Goal: Information Seeking & Learning: Learn about a topic

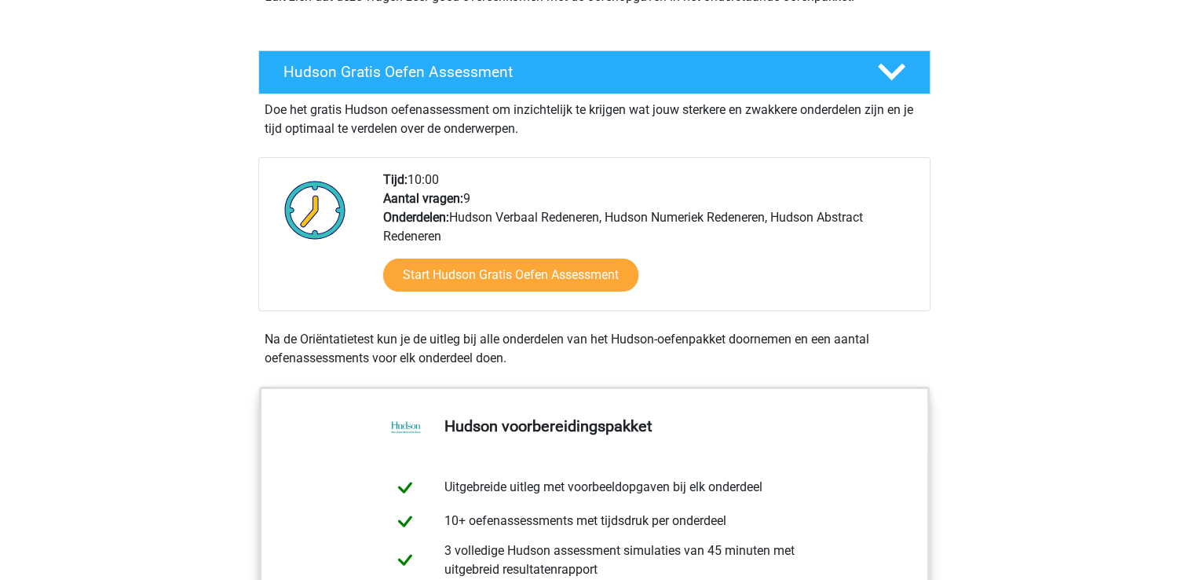
scroll to position [236, 0]
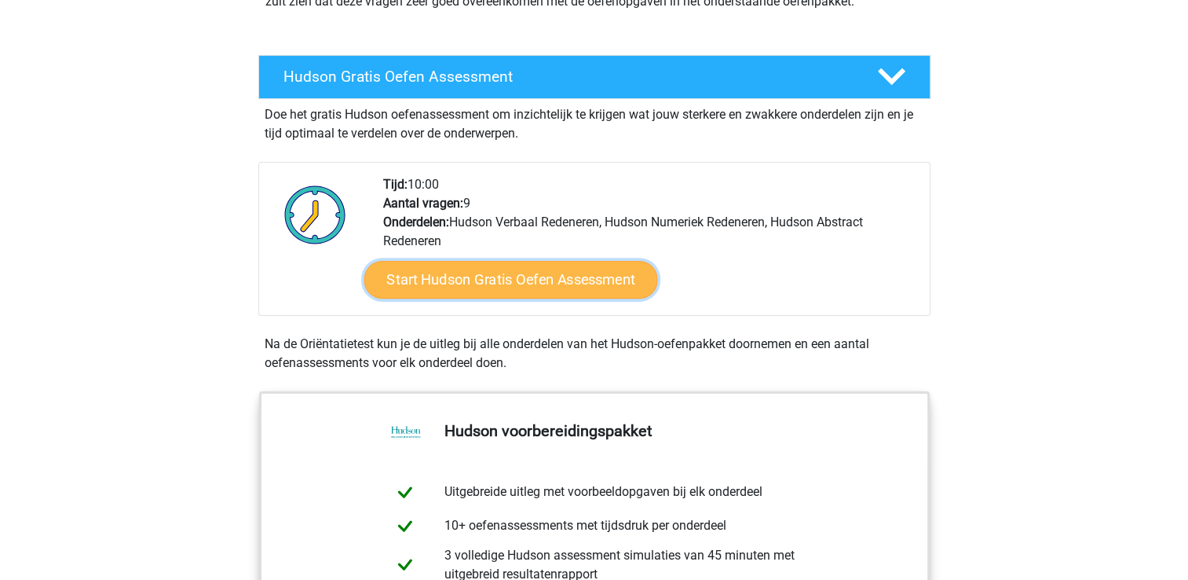
click at [594, 288] on link "Start Hudson Gratis Oefen Assessment" at bounding box center [511, 280] width 294 height 38
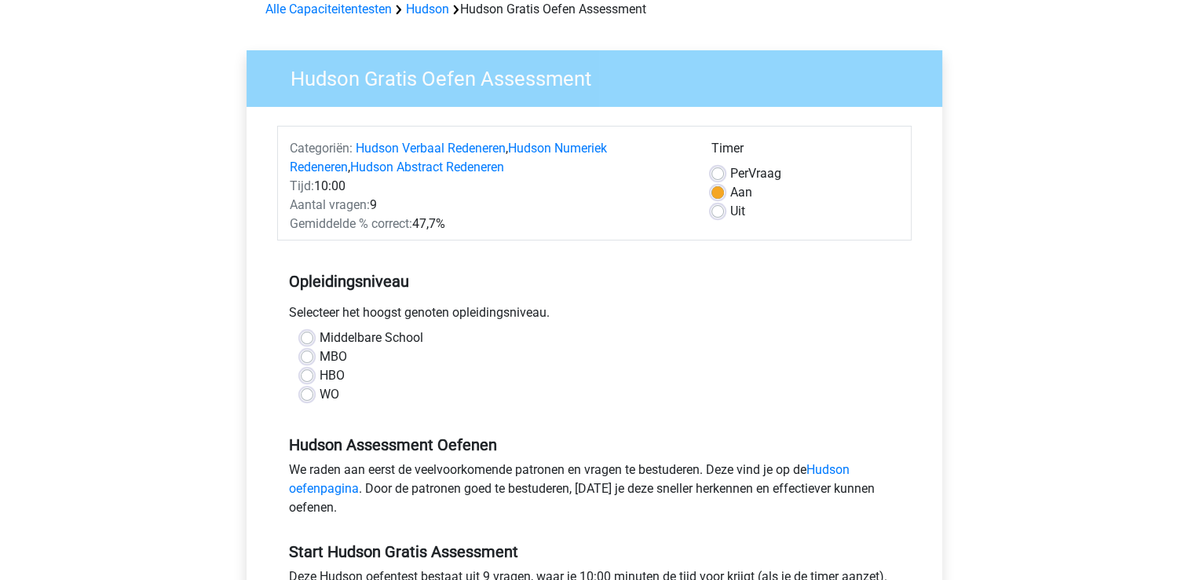
scroll to position [157, 0]
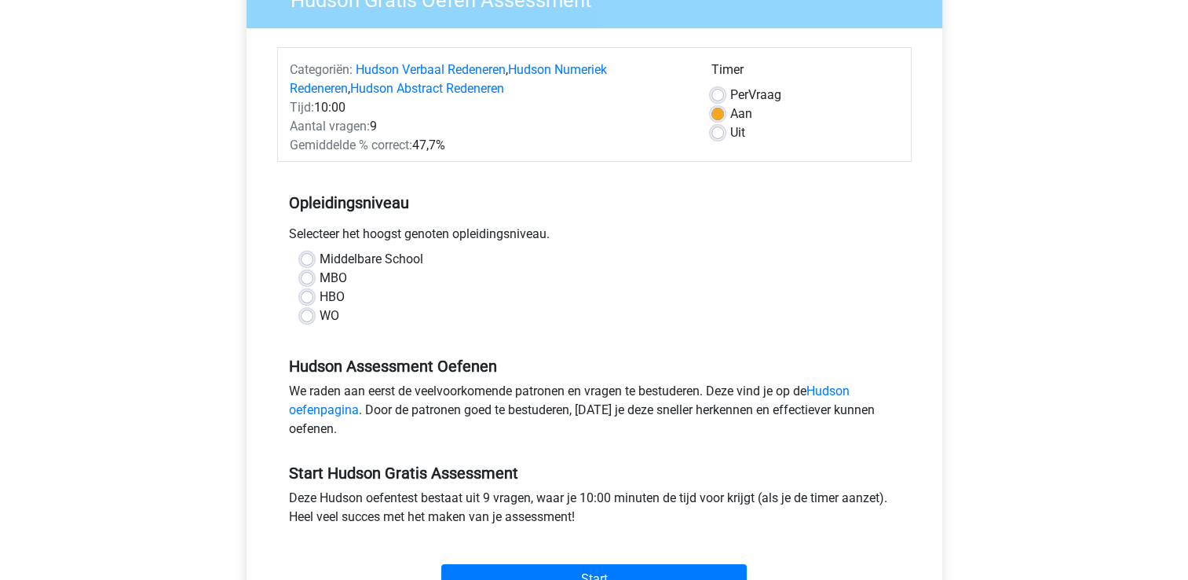
click at [313, 254] on div "Middelbare School" at bounding box center [594, 259] width 587 height 19
click at [320, 259] on label "Middelbare School" at bounding box center [372, 259] width 104 height 19
click at [305, 259] on input "Middelbare School" at bounding box center [307, 258] width 13 height 16
radio input "true"
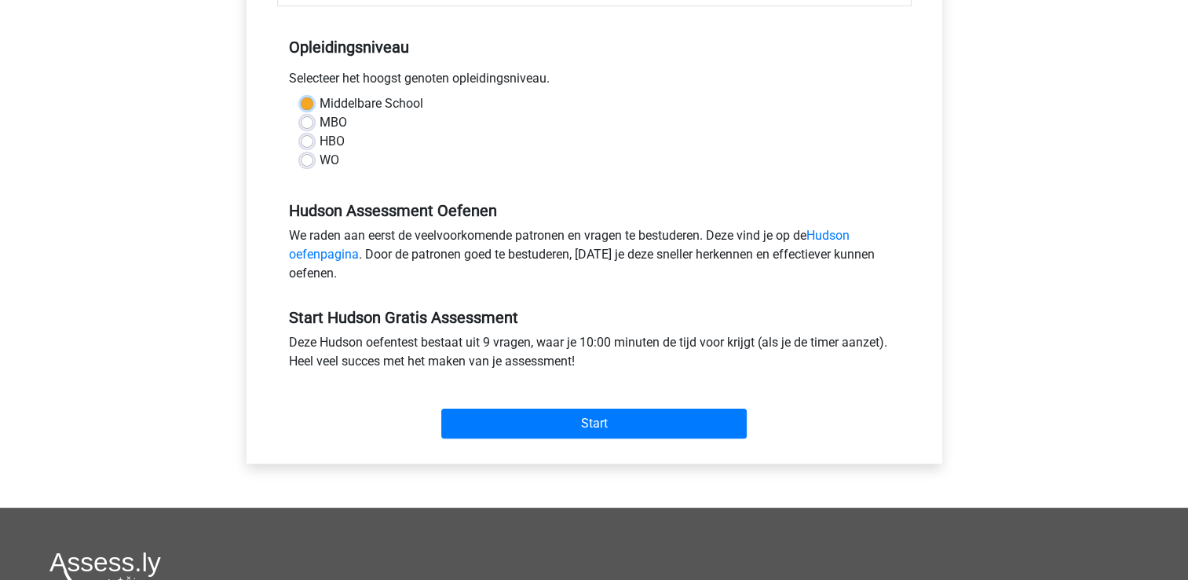
scroll to position [314, 0]
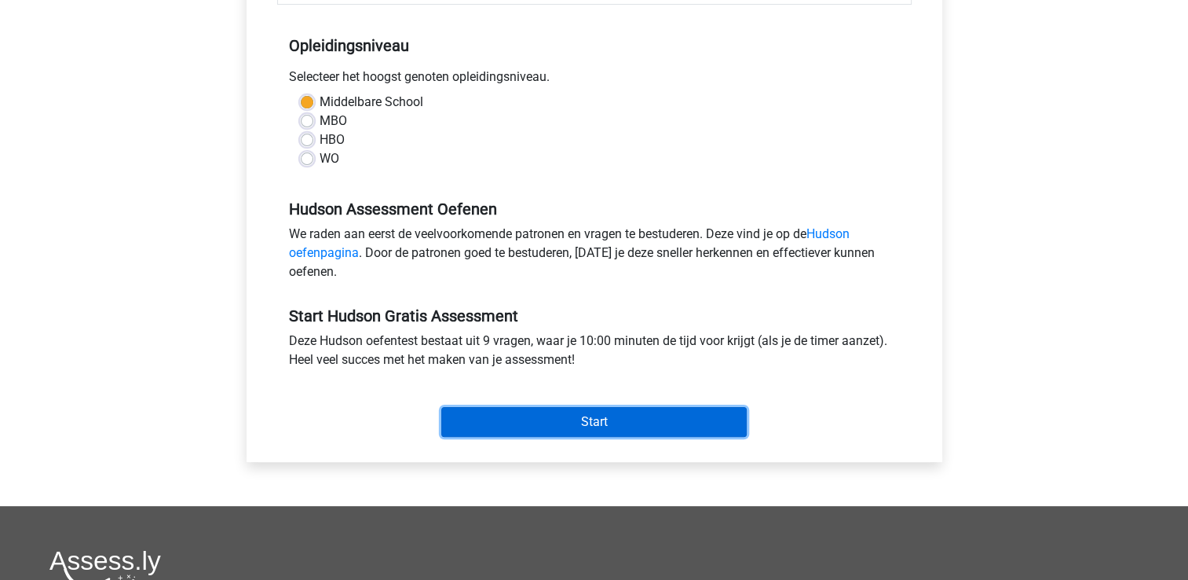
click at [573, 422] on input "Start" at bounding box center [593, 422] width 305 height 30
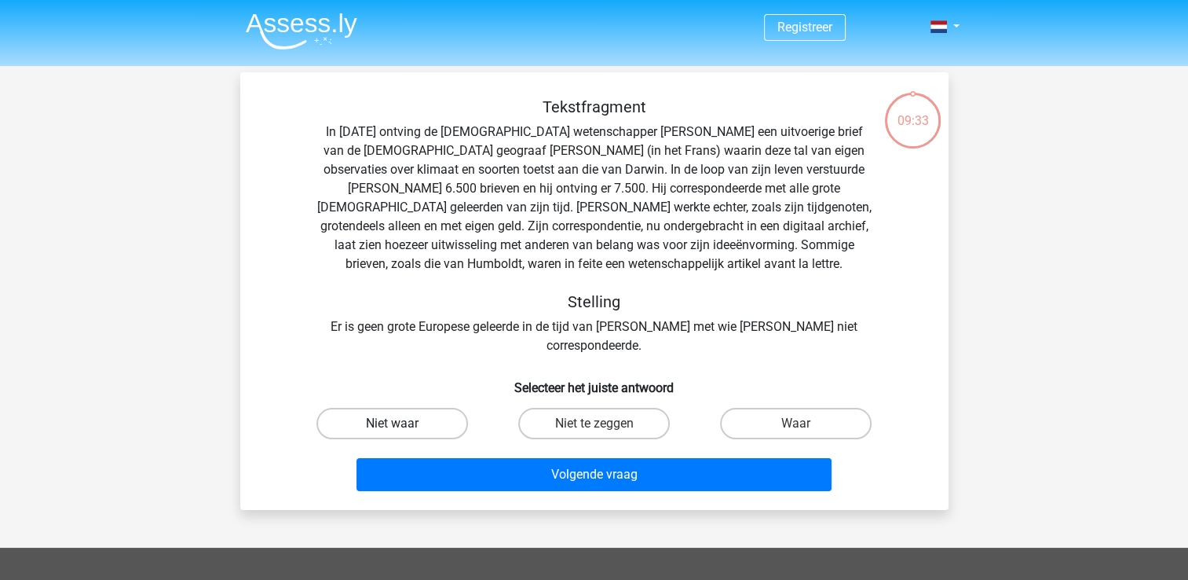
click at [420, 408] on label "Niet waar" at bounding box center [392, 423] width 152 height 31
click at [402, 423] on input "Niet waar" at bounding box center [397, 428] width 10 height 10
radio input "true"
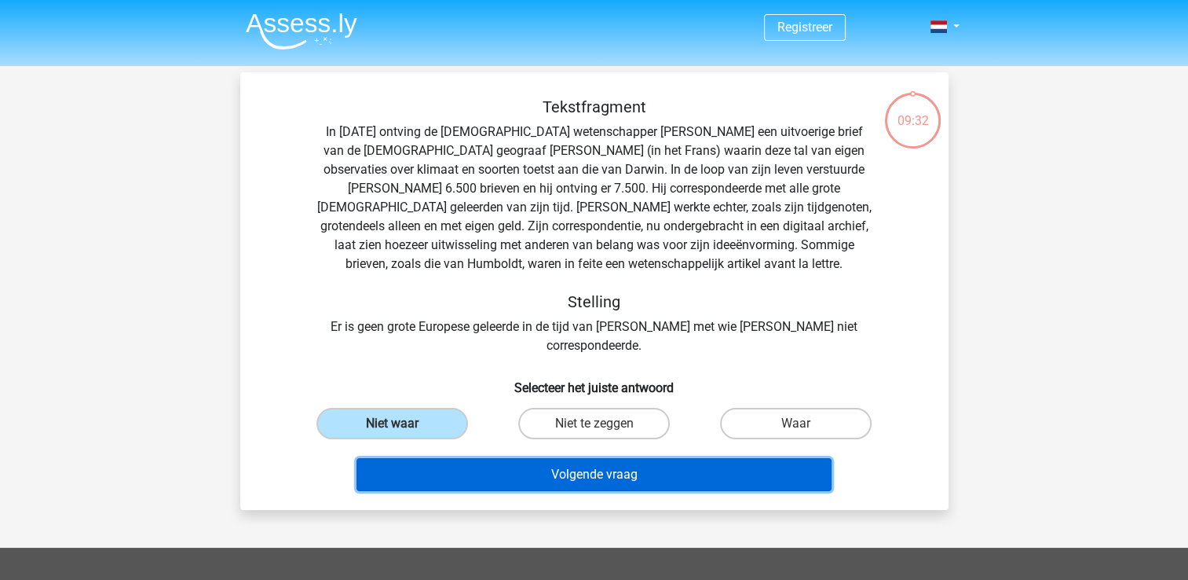
click at [577, 458] on button "Volgende vraag" at bounding box center [594, 474] width 475 height 33
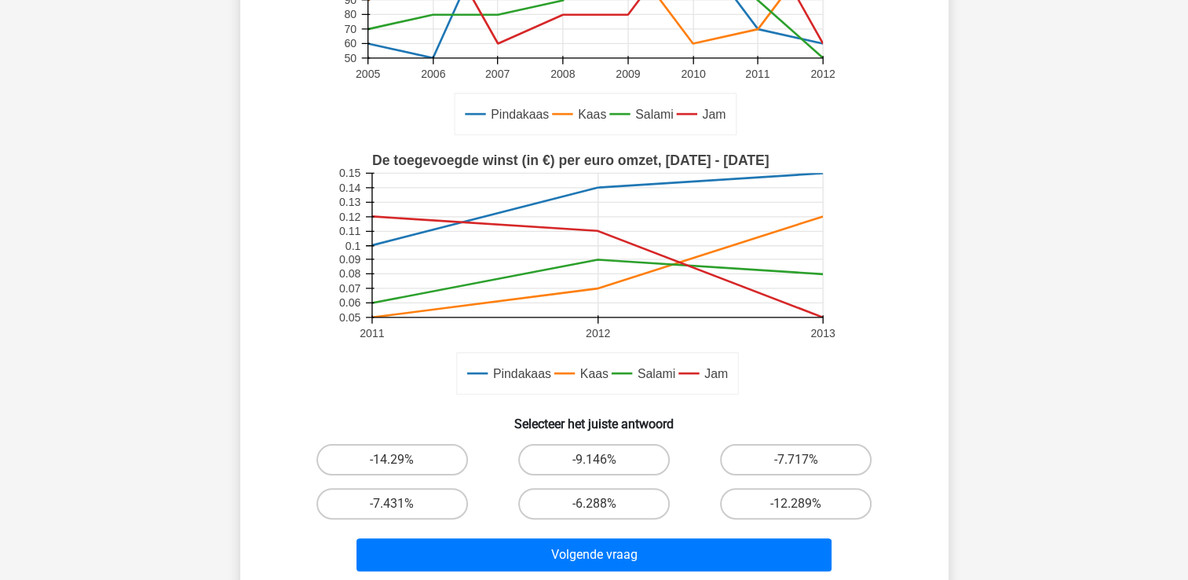
scroll to position [471, 0]
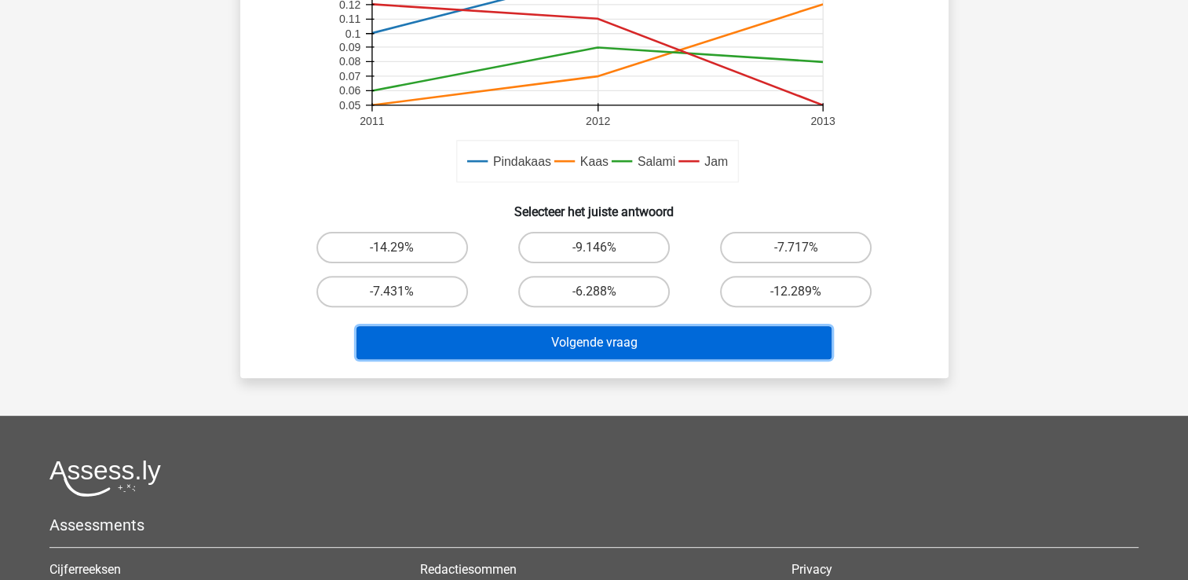
click at [644, 341] on button "Volgende vraag" at bounding box center [594, 342] width 475 height 33
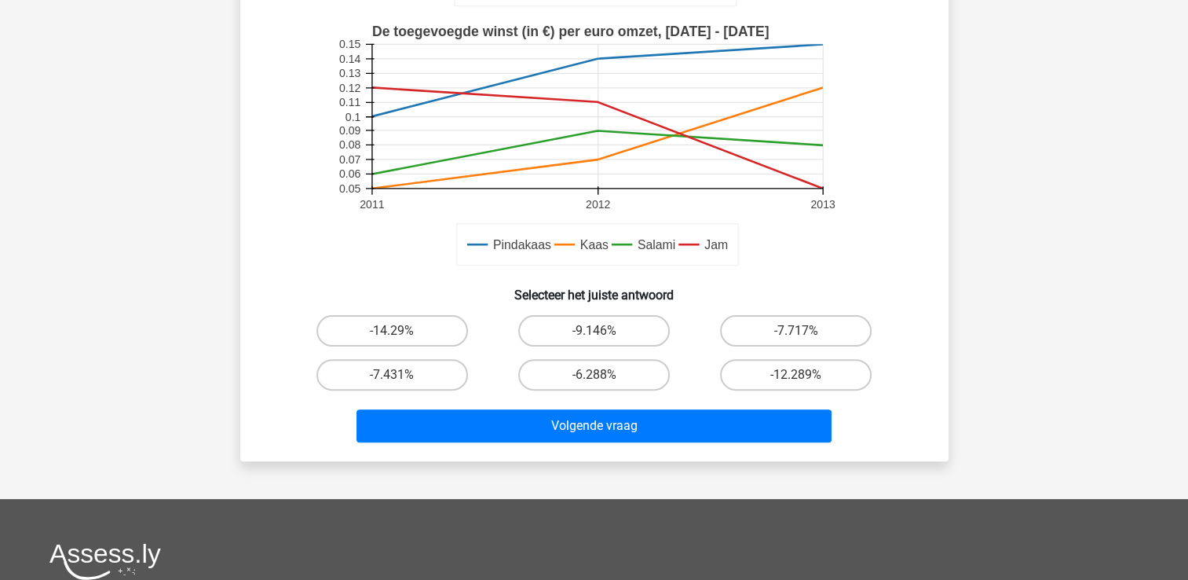
scroll to position [314, 0]
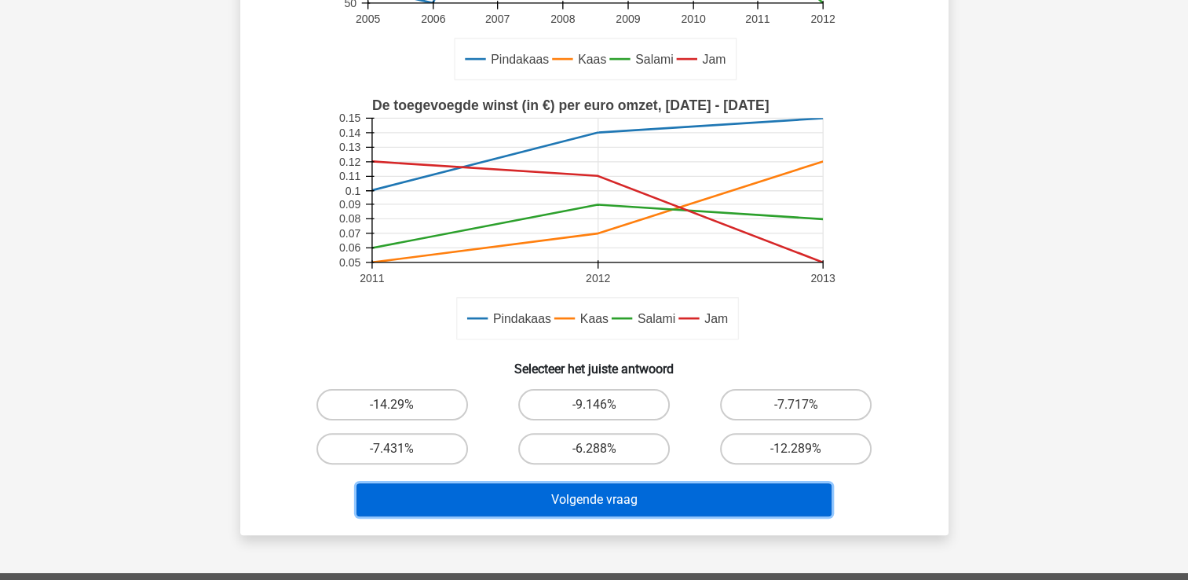
click at [786, 495] on button "Volgende vraag" at bounding box center [594, 499] width 475 height 33
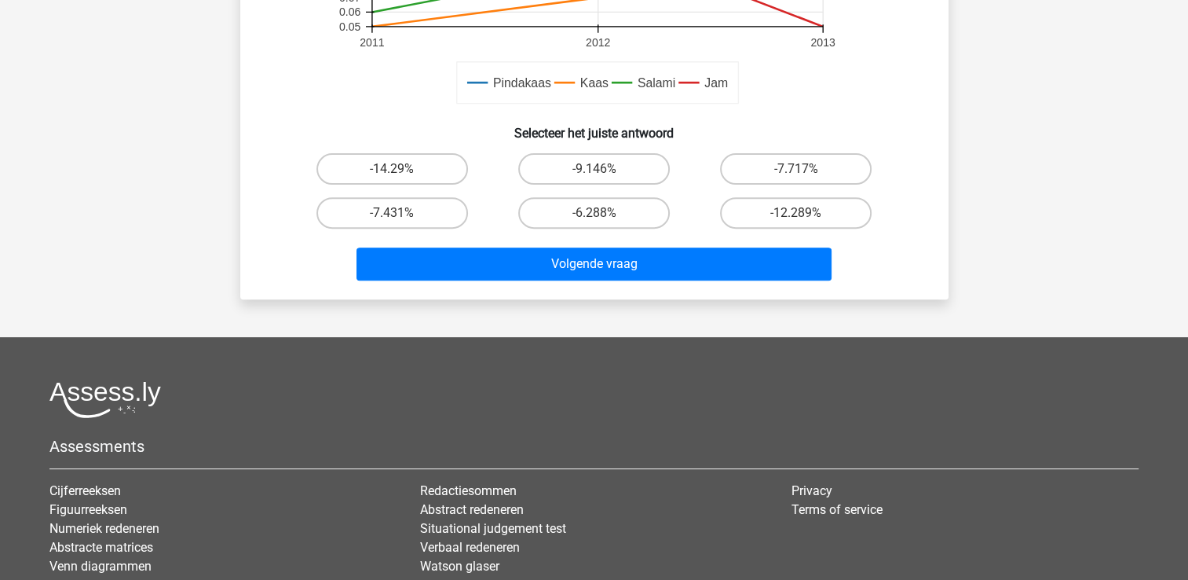
scroll to position [471, 0]
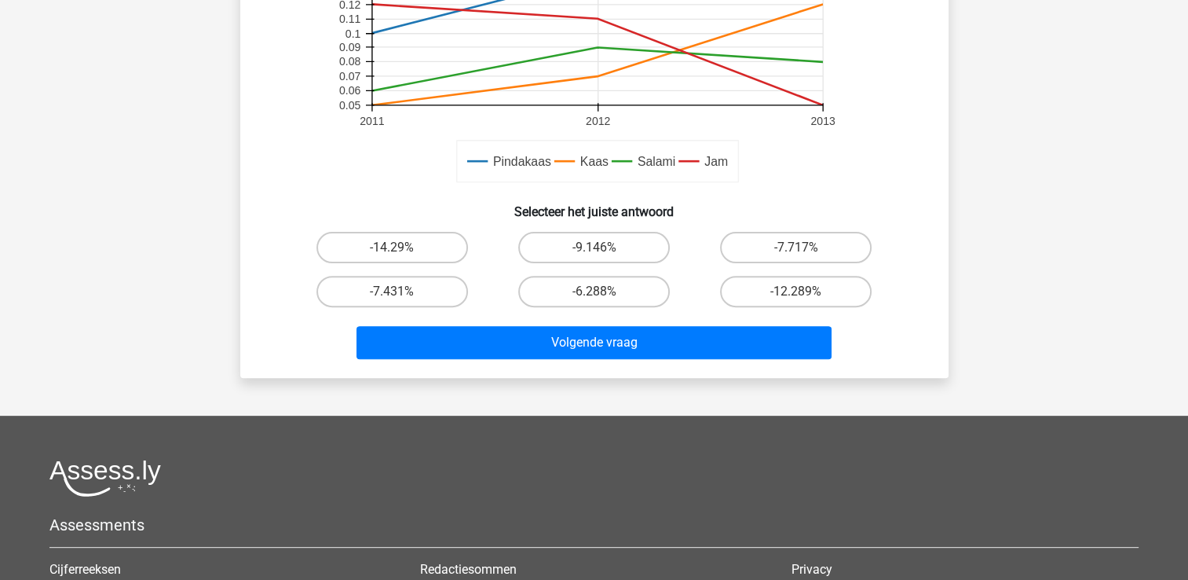
click at [400, 293] on input "-7.431%" at bounding box center [397, 296] width 10 height 10
radio input "true"
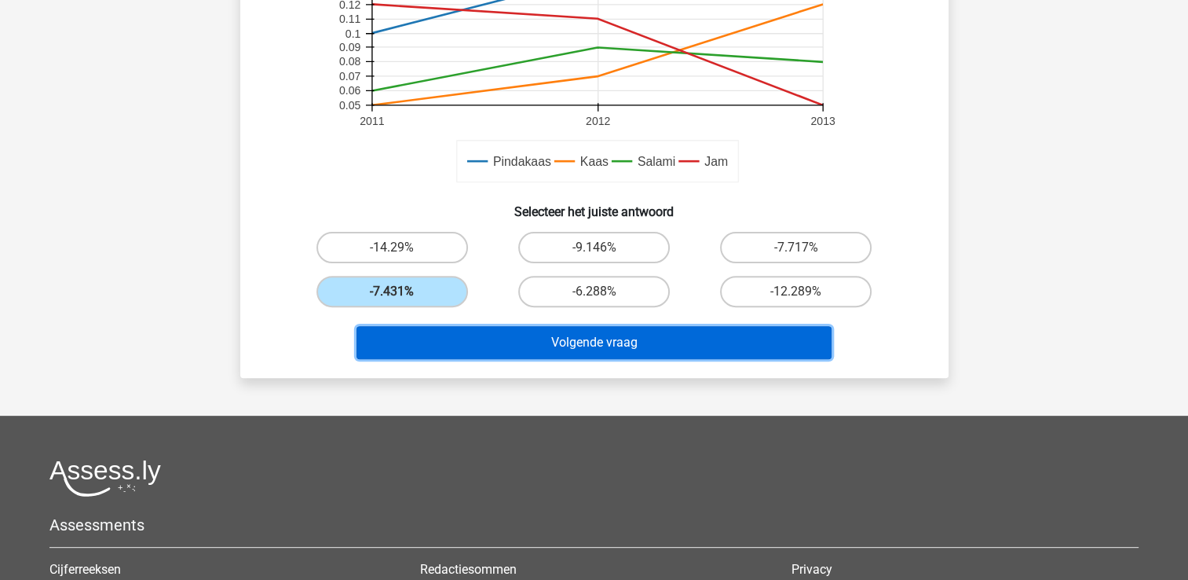
click at [544, 336] on button "Volgende vraag" at bounding box center [594, 342] width 475 height 33
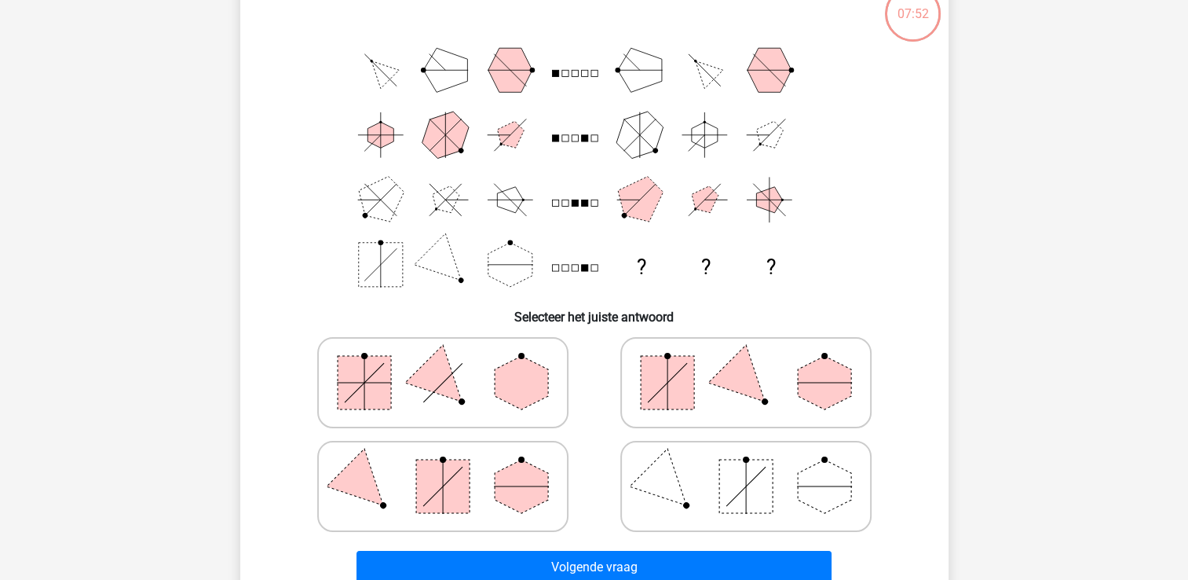
scroll to position [72, 0]
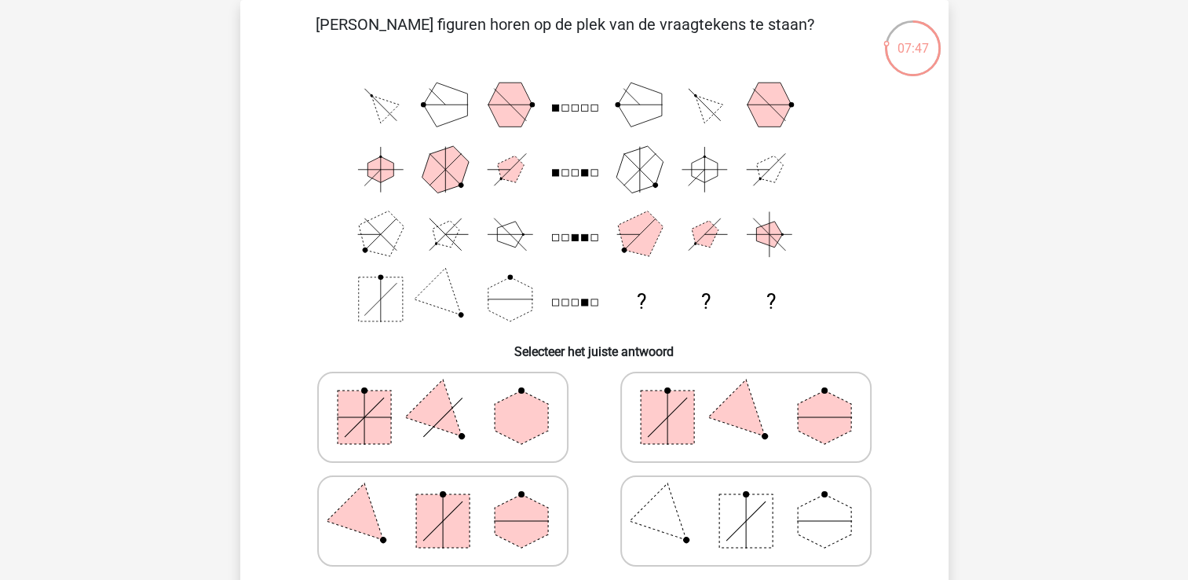
click at [573, 107] on icon "? ? ?" at bounding box center [594, 201] width 633 height 259
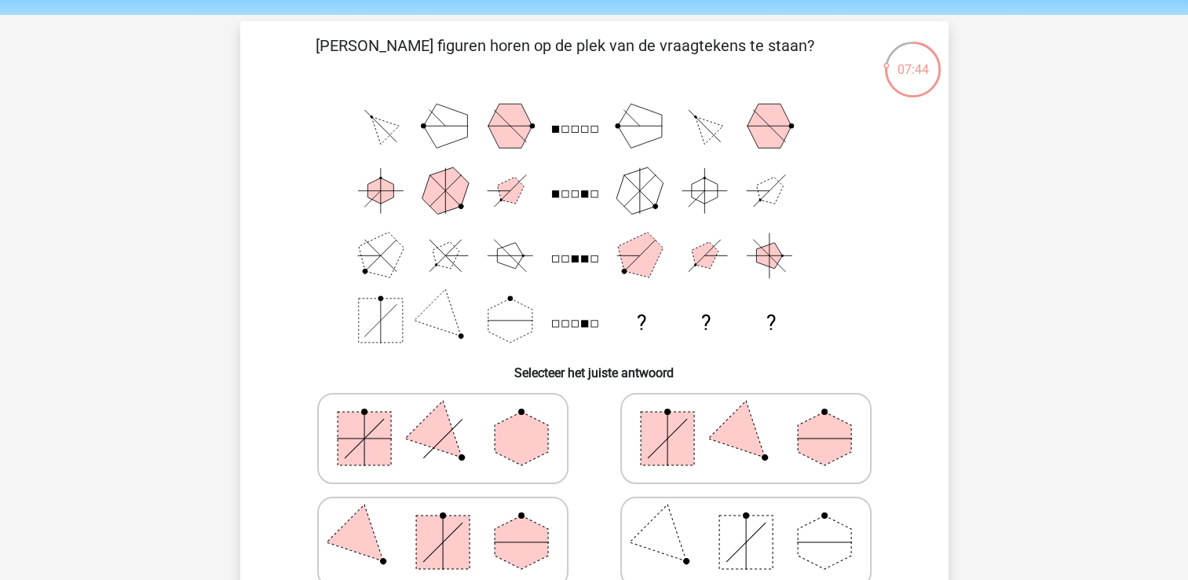
scroll to position [79, 0]
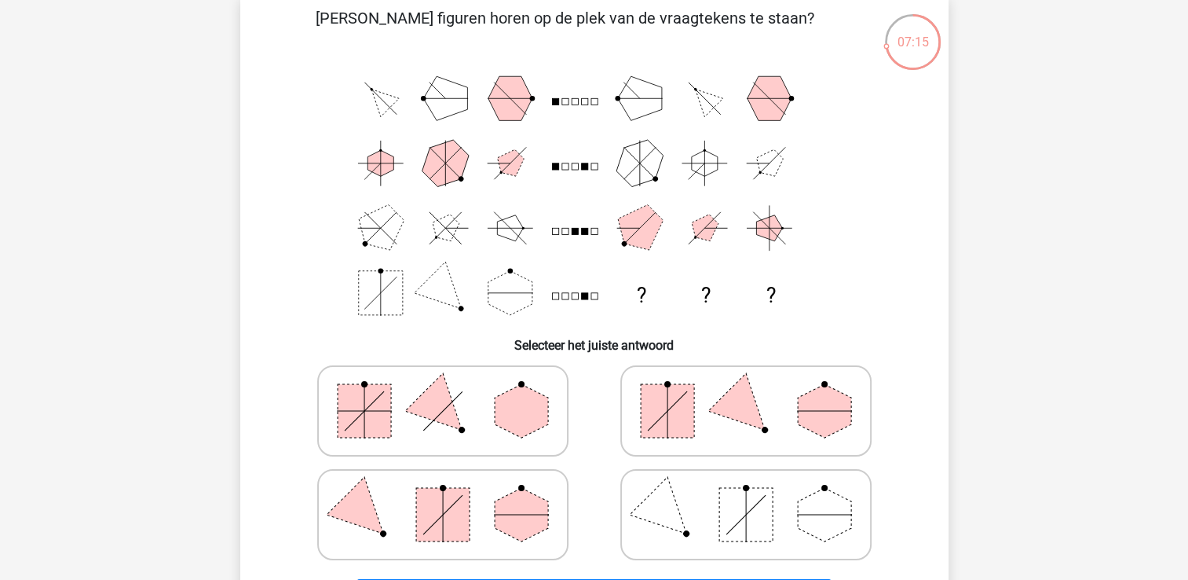
click at [730, 410] on polygon at bounding box center [745, 410] width 75 height 75
click at [746, 391] on input "radio" at bounding box center [751, 386] width 10 height 10
radio input "true"
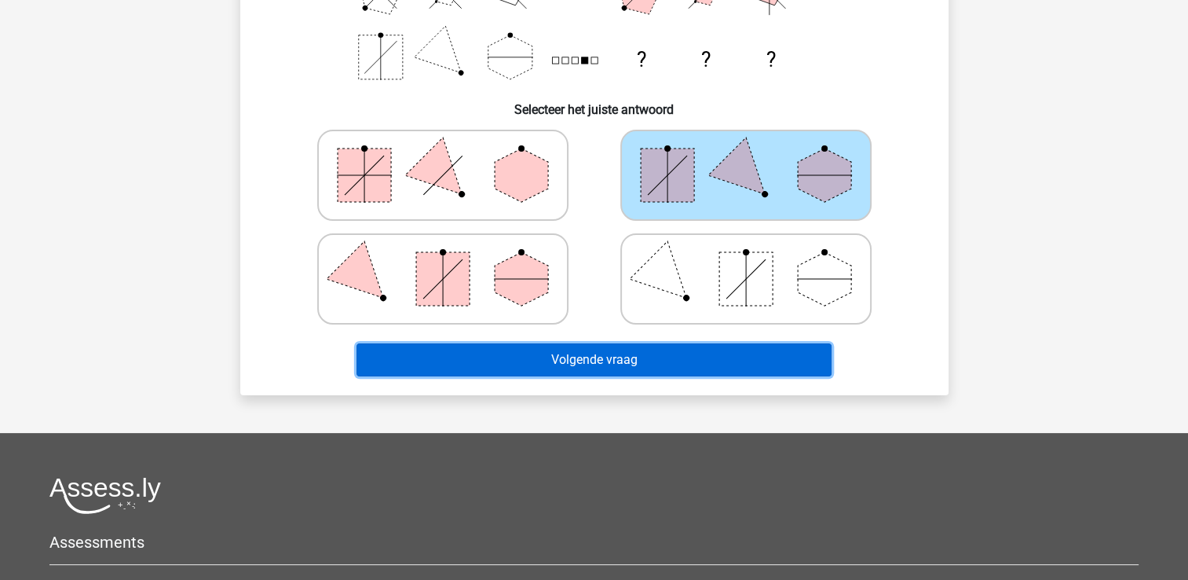
click at [676, 366] on button "Volgende vraag" at bounding box center [594, 359] width 475 height 33
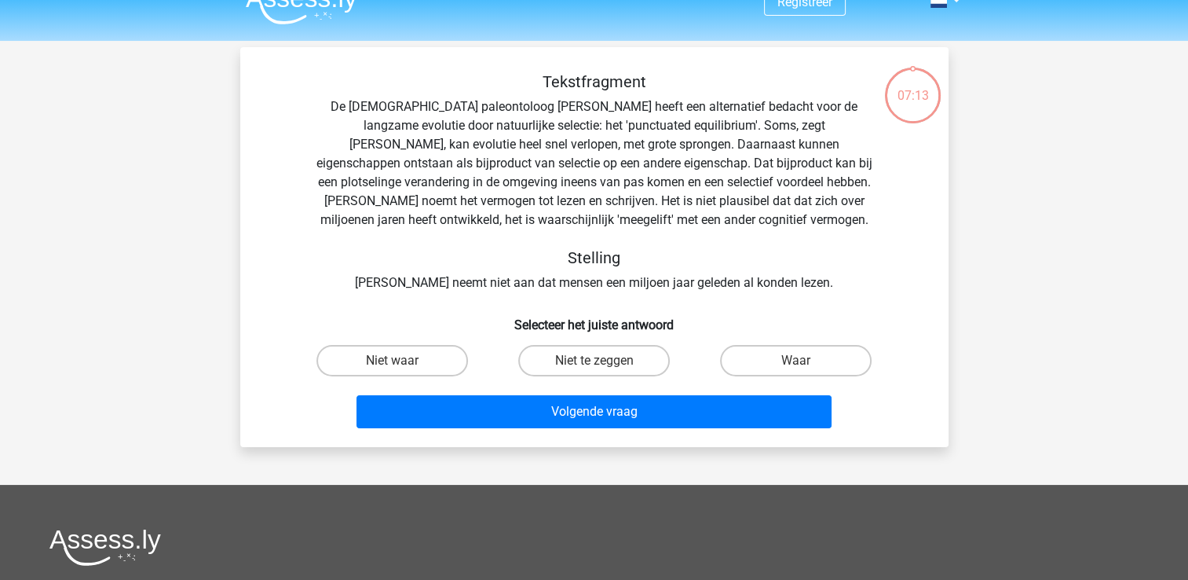
scroll to position [0, 0]
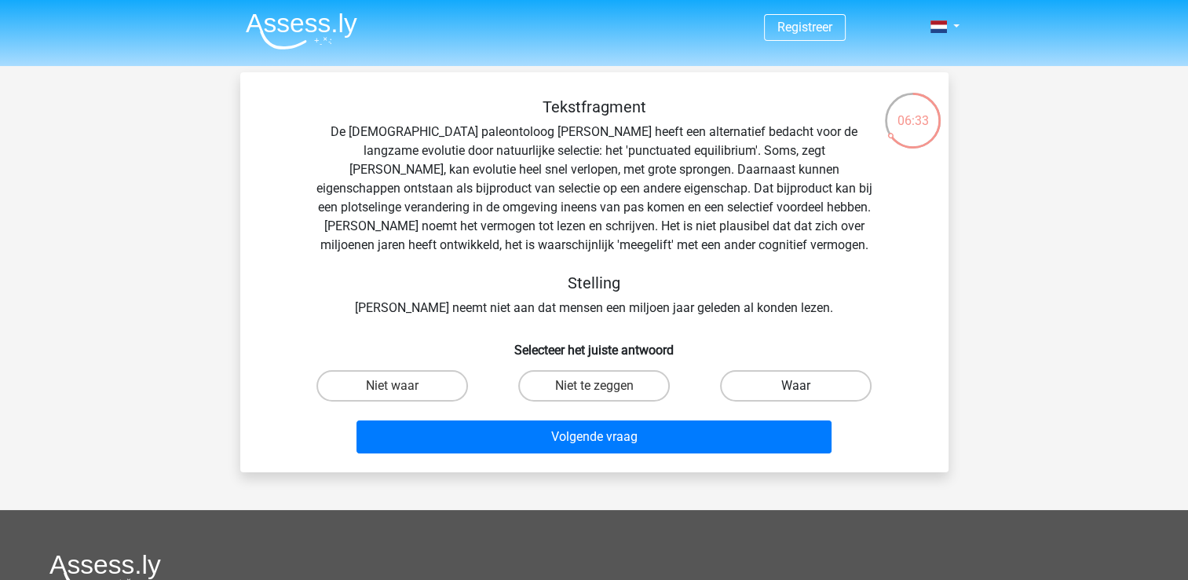
click at [776, 383] on label "Waar" at bounding box center [796, 385] width 152 height 31
click at [796, 386] on input "Waar" at bounding box center [801, 391] width 10 height 10
radio input "true"
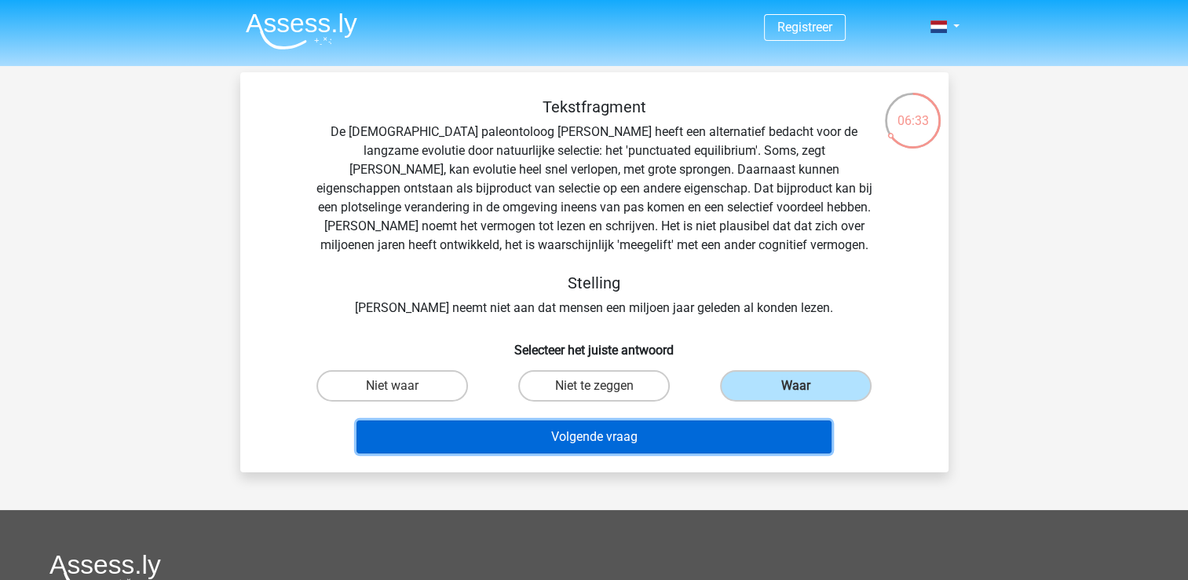
click at [670, 440] on button "Volgende vraag" at bounding box center [594, 436] width 475 height 33
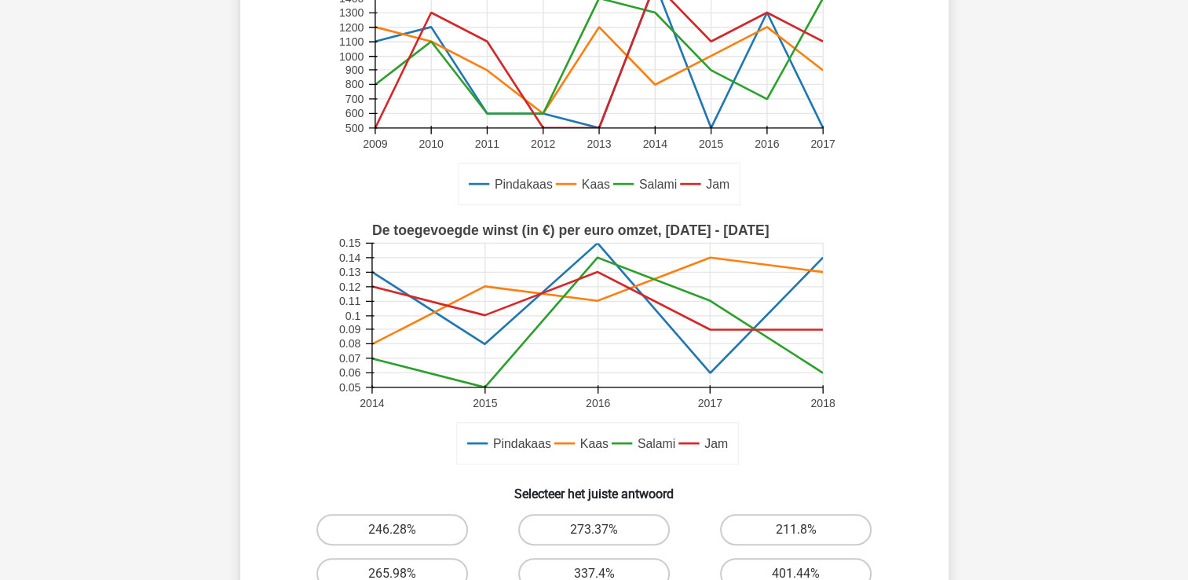
scroll to position [393, 0]
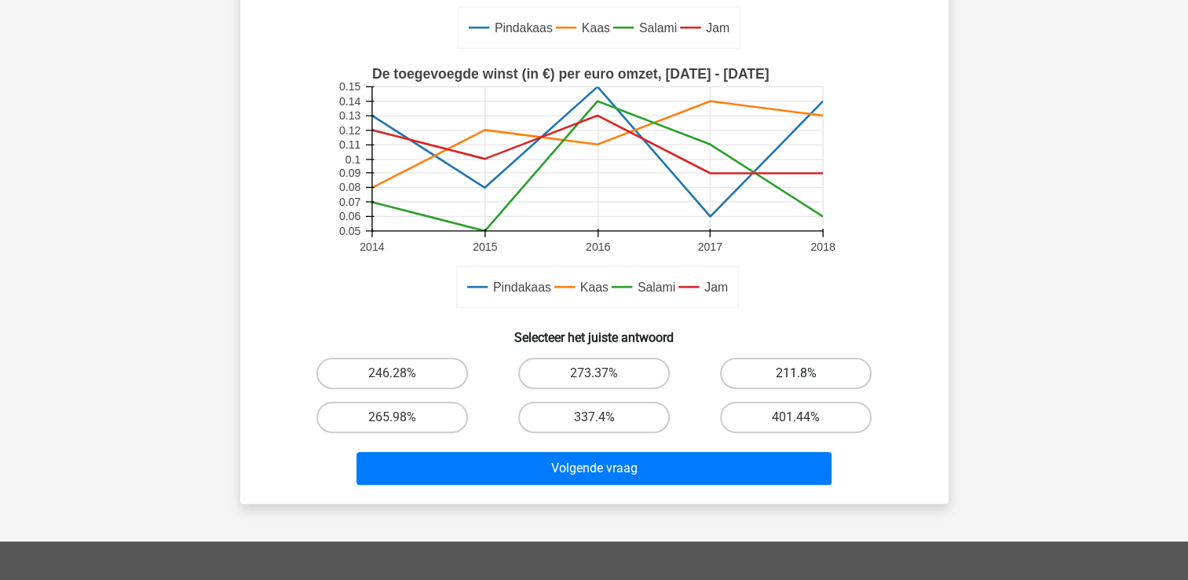
click at [788, 363] on label "211.8%" at bounding box center [796, 372] width 152 height 31
click at [796, 373] on input "211.8%" at bounding box center [801, 378] width 10 height 10
radio input "true"
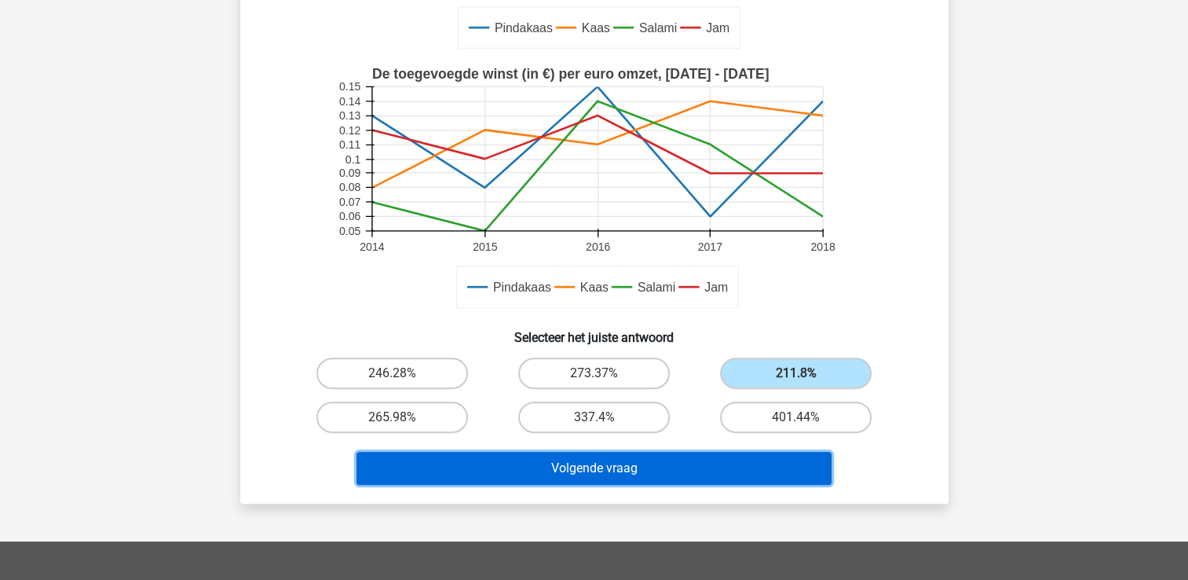
click at [722, 467] on button "Volgende vraag" at bounding box center [594, 468] width 475 height 33
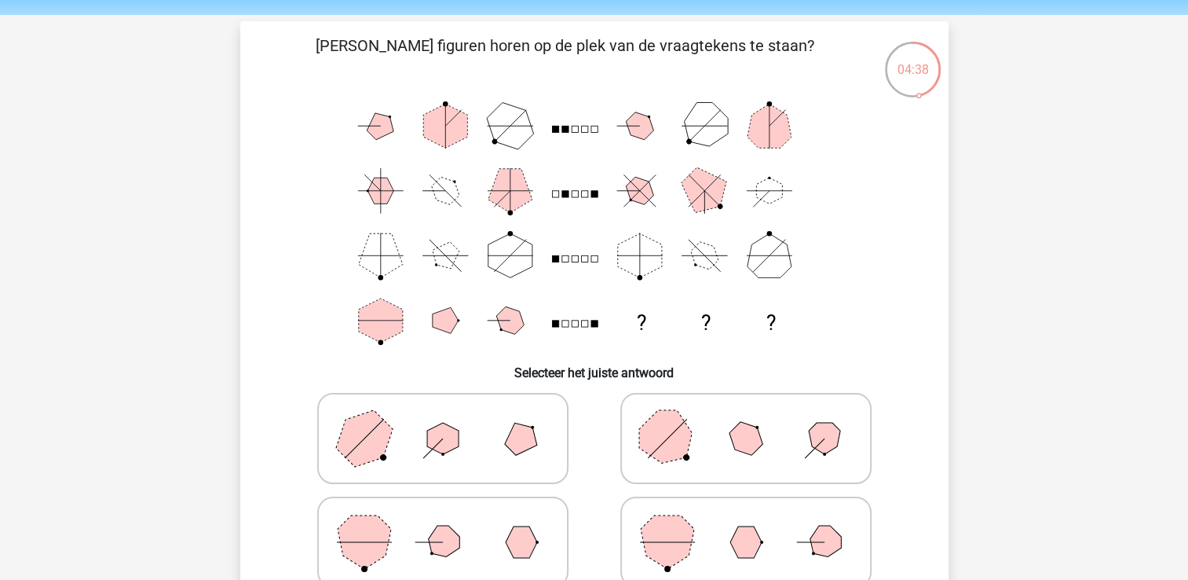
scroll to position [79, 0]
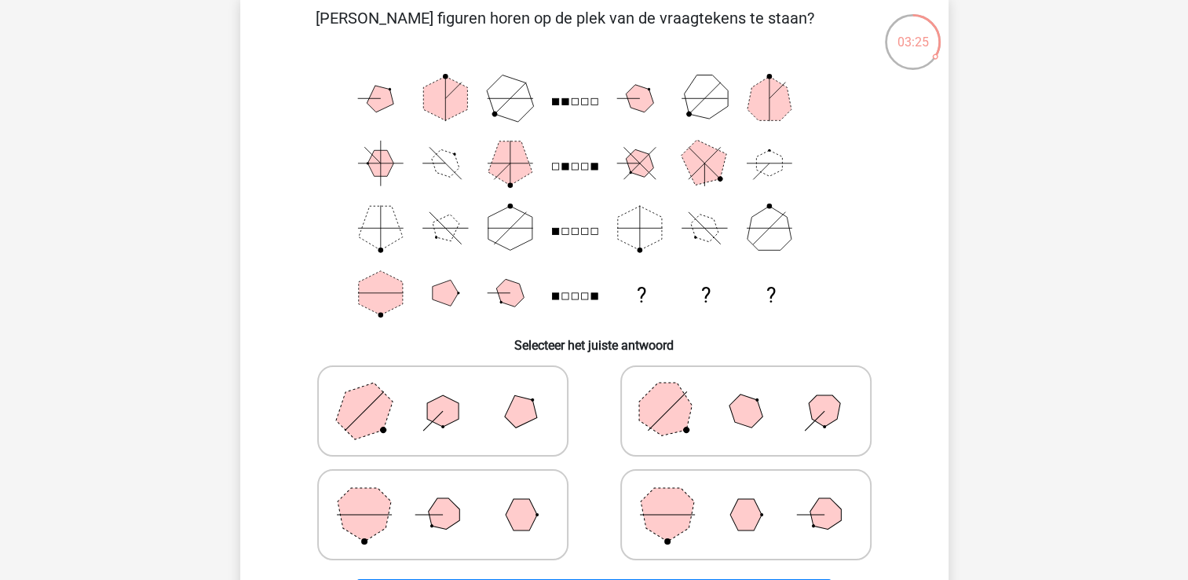
click at [798, 420] on icon at bounding box center [746, 410] width 236 height 79
click at [756, 391] on input "radio" at bounding box center [751, 386] width 10 height 10
radio input "true"
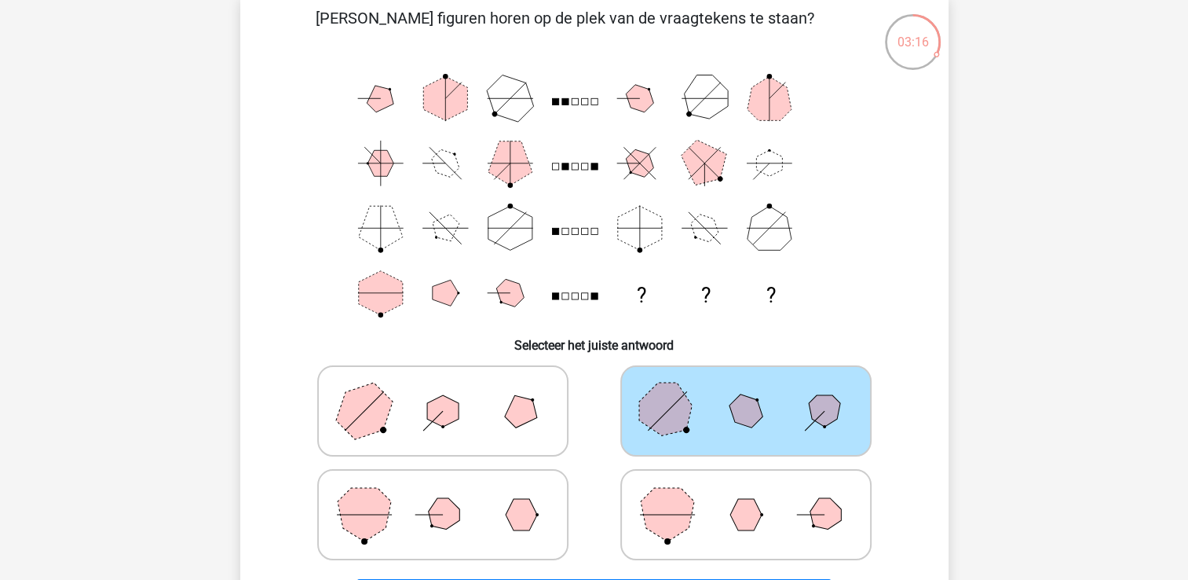
click at [708, 493] on icon at bounding box center [746, 514] width 236 height 79
click at [746, 493] on input "radio" at bounding box center [751, 490] width 10 height 10
radio input "true"
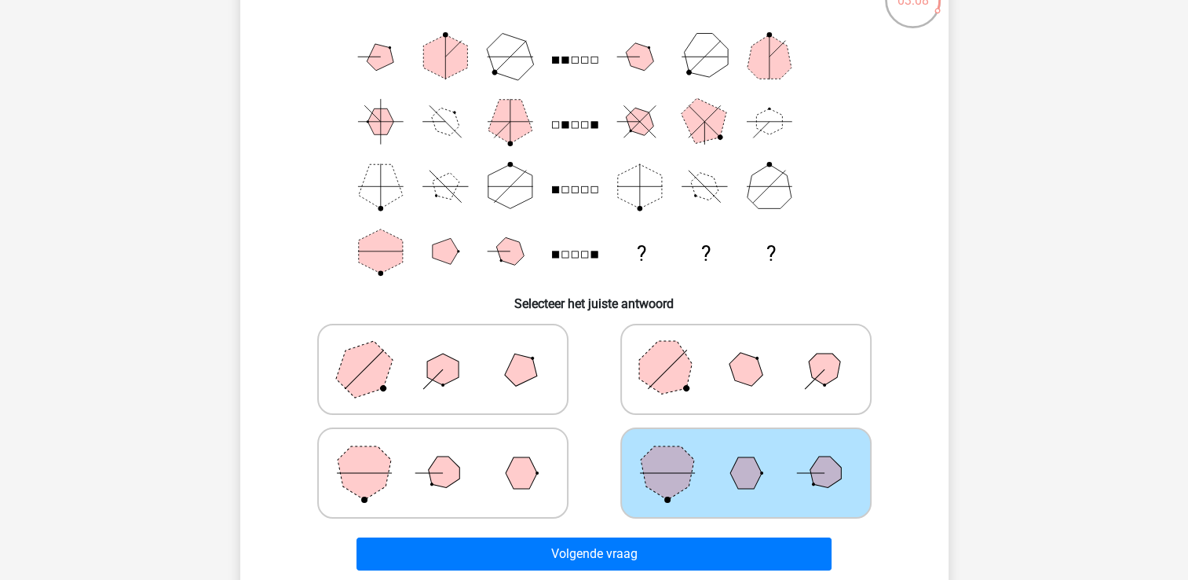
scroll to position [157, 0]
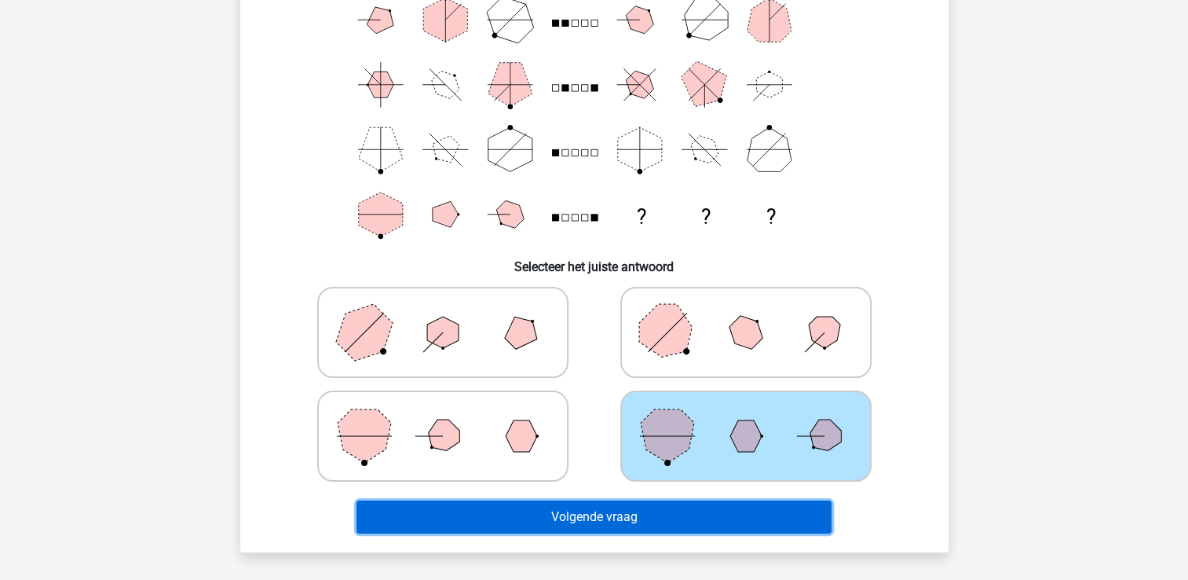
click at [679, 522] on button "Volgende vraag" at bounding box center [594, 516] width 475 height 33
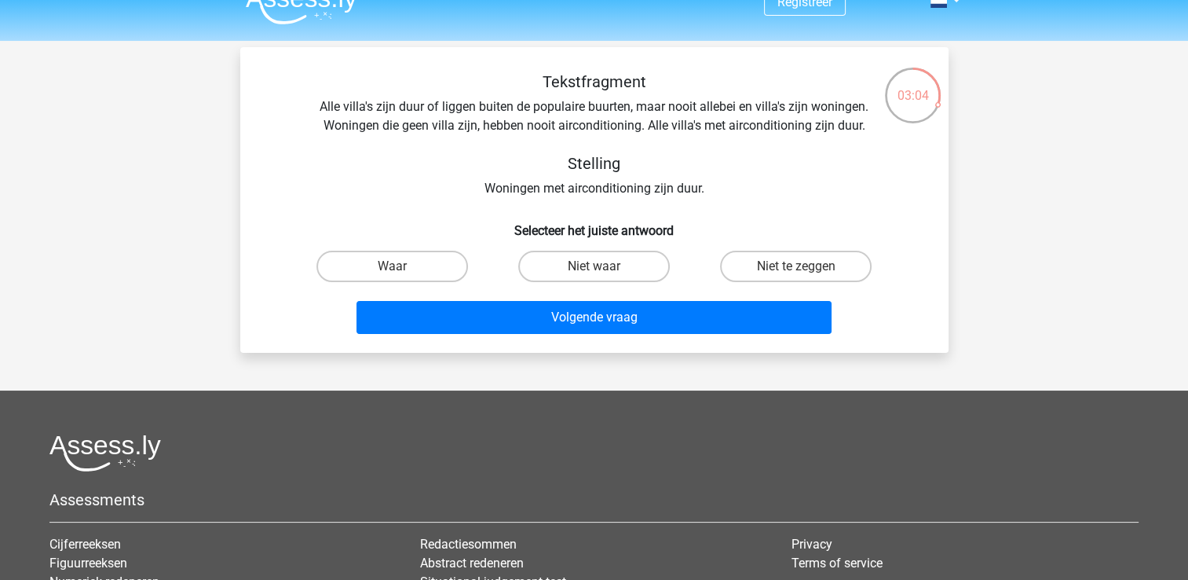
scroll to position [0, 0]
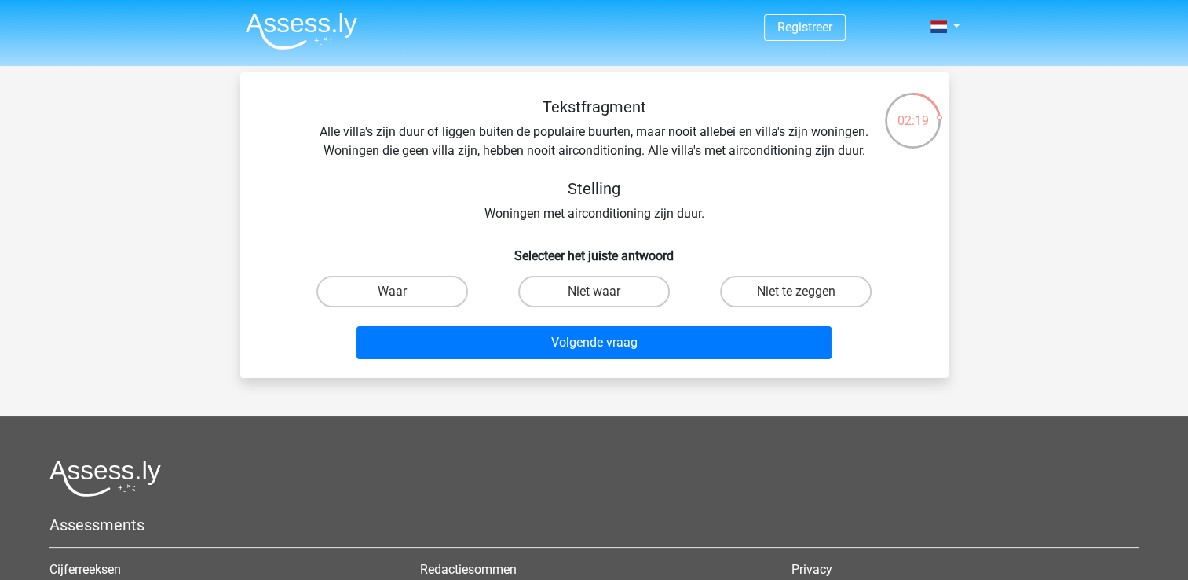
click at [400, 295] on input "Waar" at bounding box center [397, 296] width 10 height 10
radio input "true"
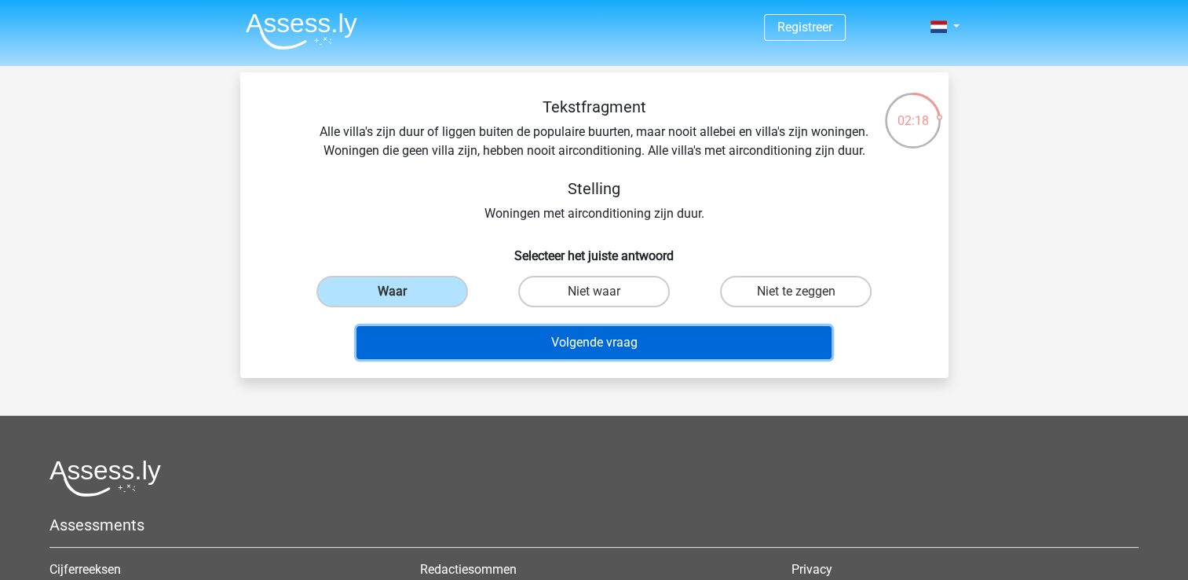
click at [621, 346] on button "Volgende vraag" at bounding box center [594, 342] width 475 height 33
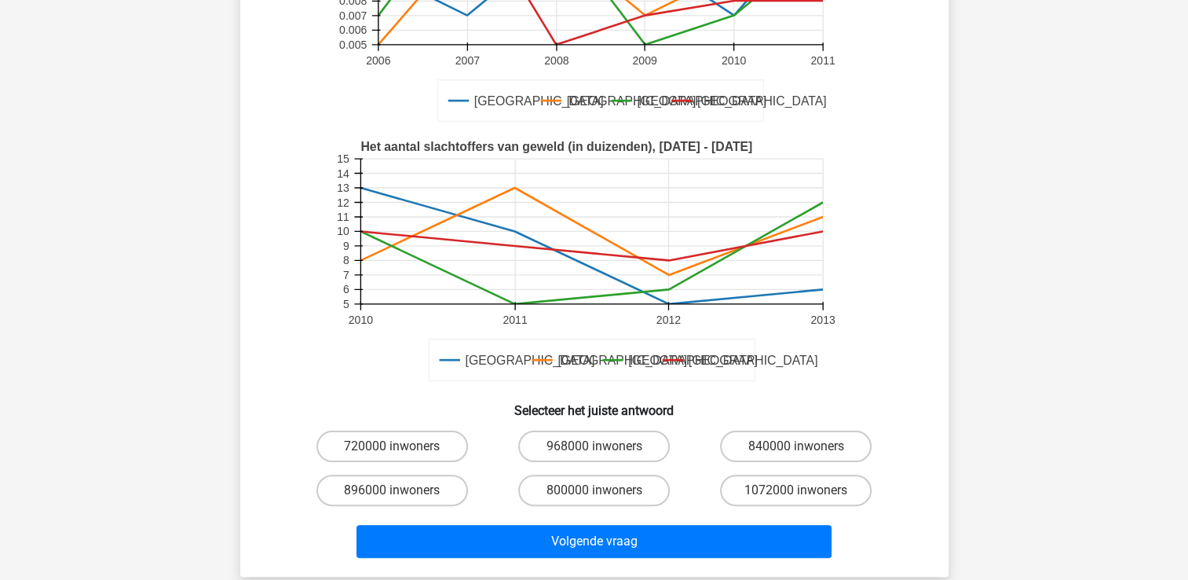
scroll to position [386, 0]
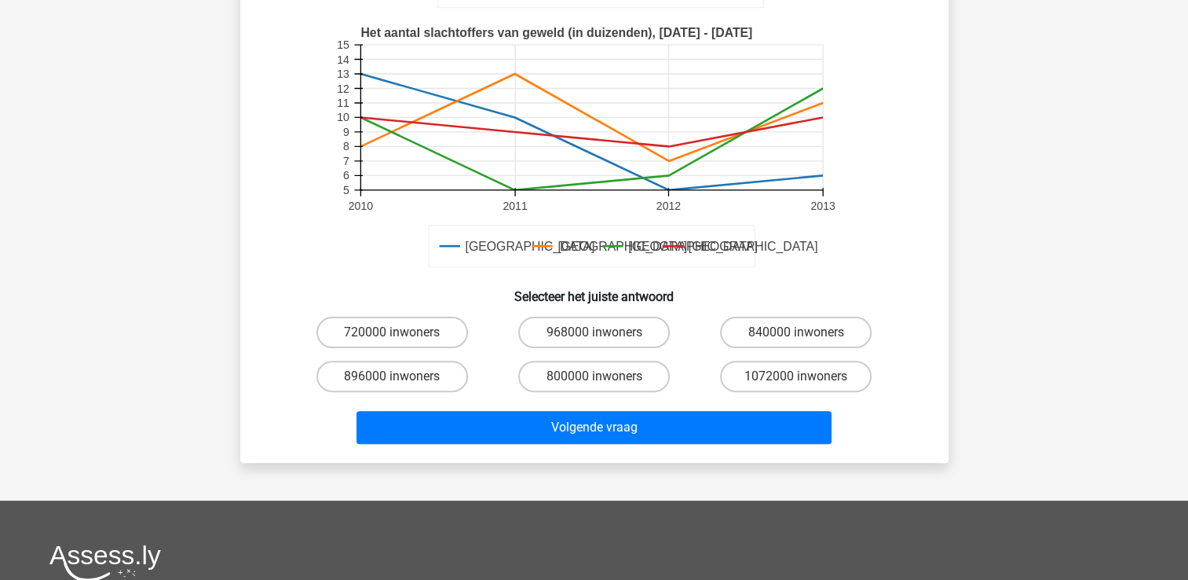
click at [1016, 232] on div "Registreer 5" at bounding box center [594, 264] width 1188 height 1301
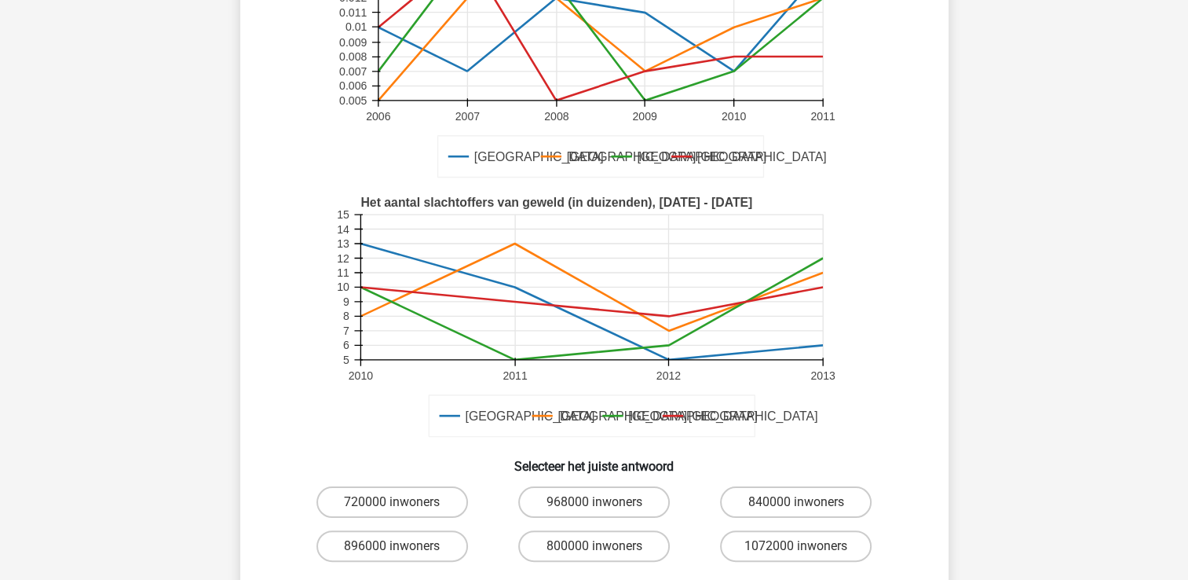
scroll to position [393, 0]
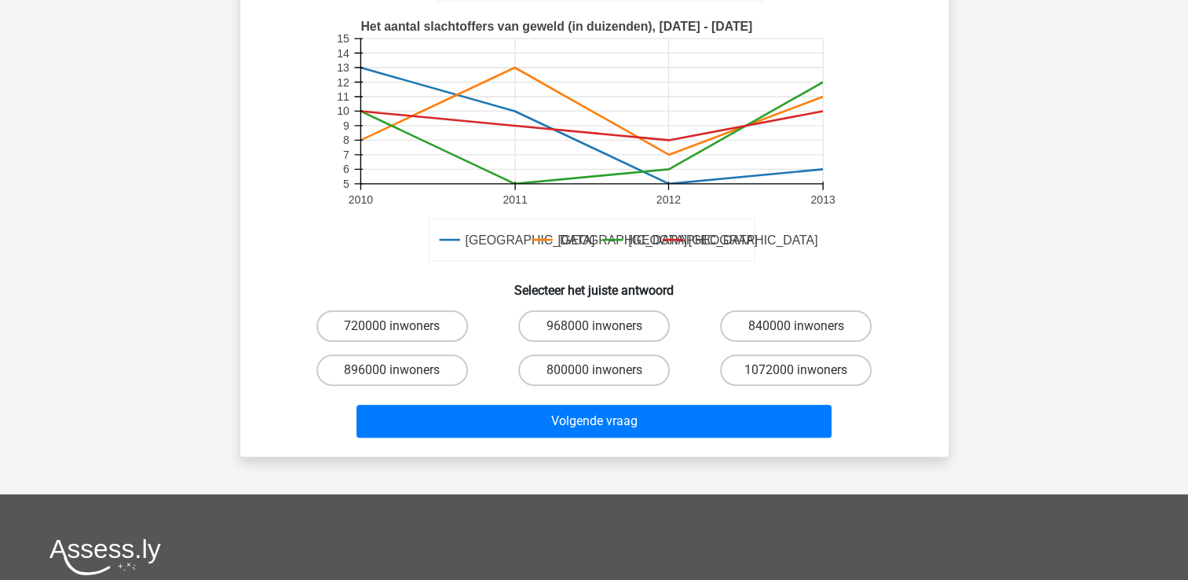
click at [601, 373] on input "800000 inwoners" at bounding box center [599, 375] width 10 height 10
radio input "true"
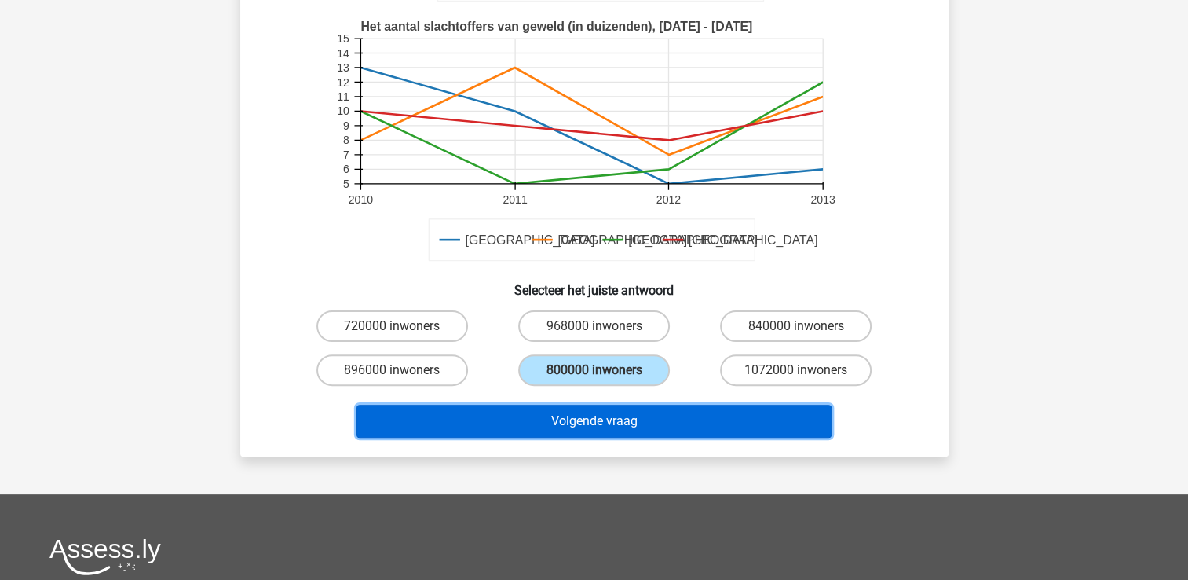
click at [620, 419] on button "Volgende vraag" at bounding box center [594, 420] width 475 height 33
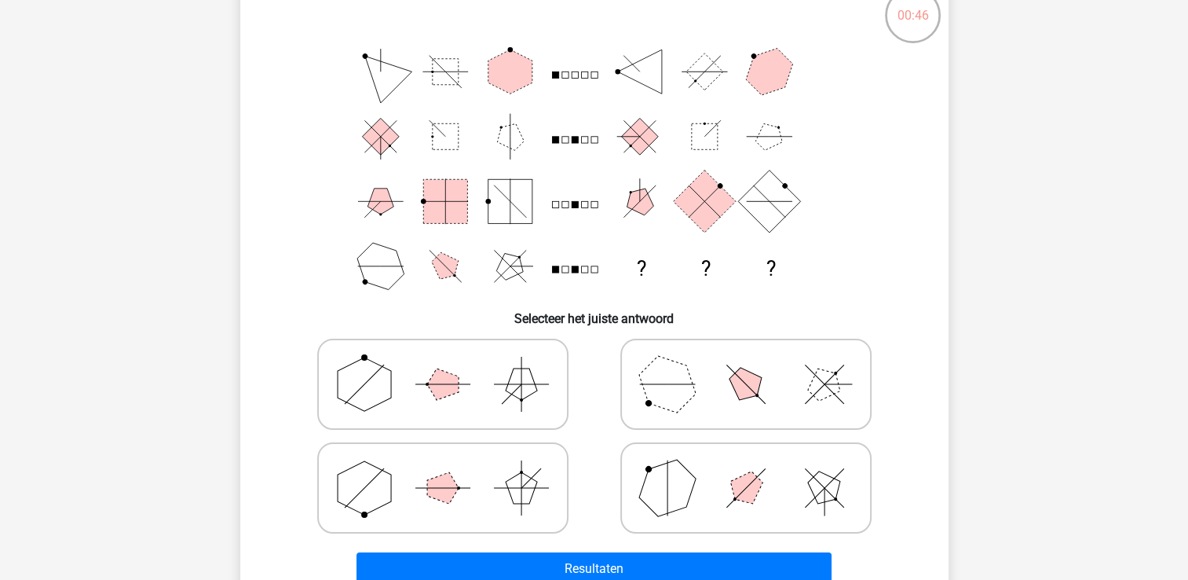
scroll to position [79, 0]
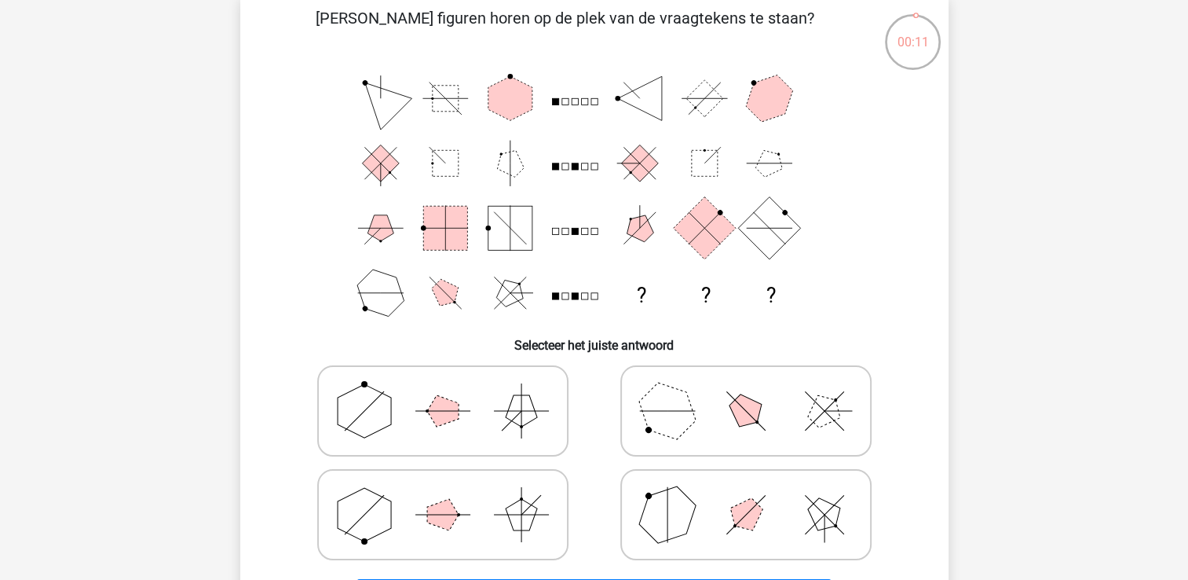
click at [746, 512] on polygon at bounding box center [745, 514] width 45 height 45
click at [746, 495] on input "radio" at bounding box center [751, 490] width 10 height 10
radio input "true"
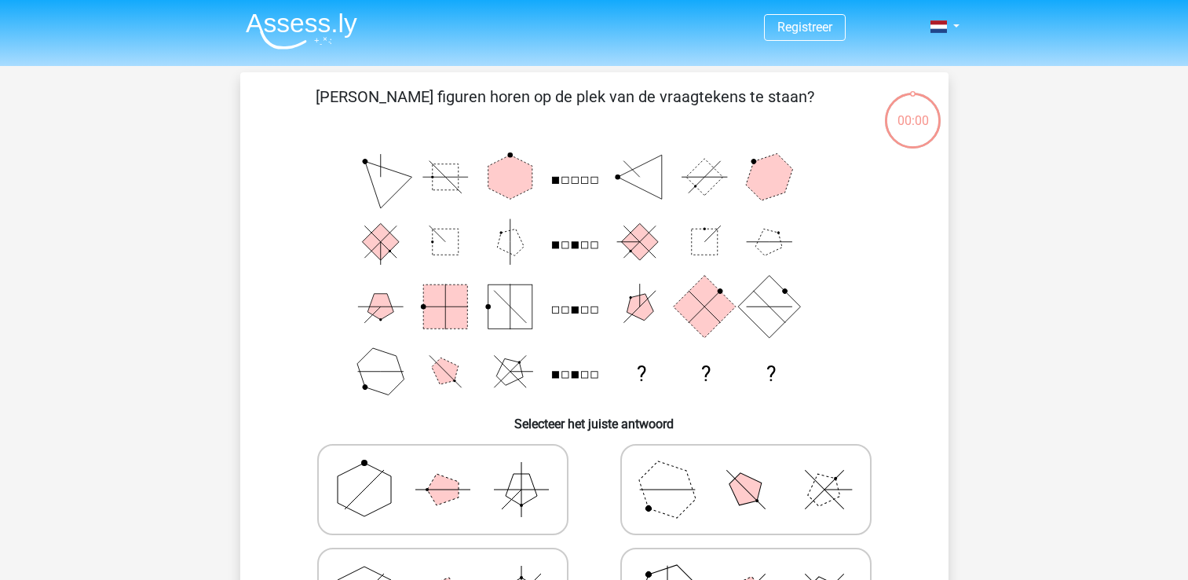
scroll to position [79, 0]
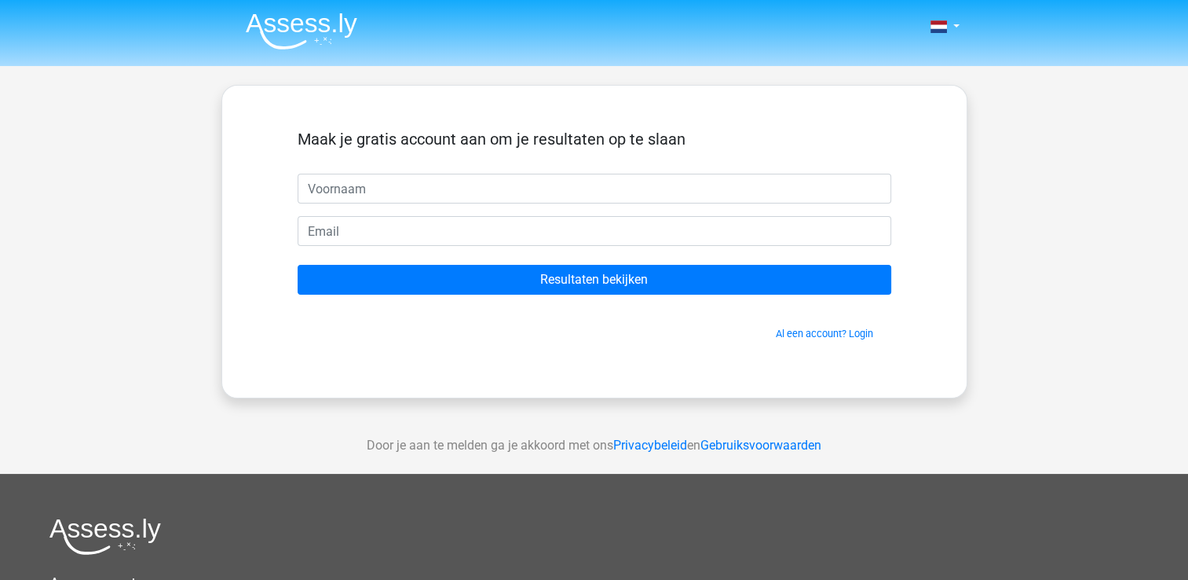
click at [531, 193] on input "text" at bounding box center [595, 189] width 594 height 30
type input "[PERSON_NAME]"
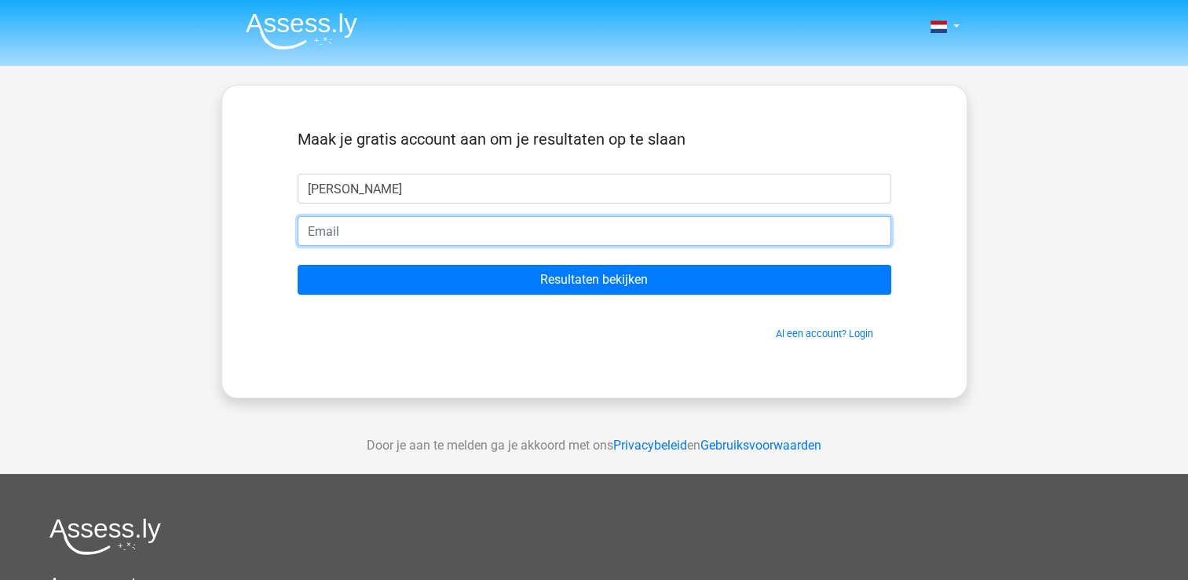
drag, startPoint x: 361, startPoint y: 234, endPoint x: 353, endPoint y: 229, distance: 10.2
click at [361, 234] on input "email" at bounding box center [595, 231] width 594 height 30
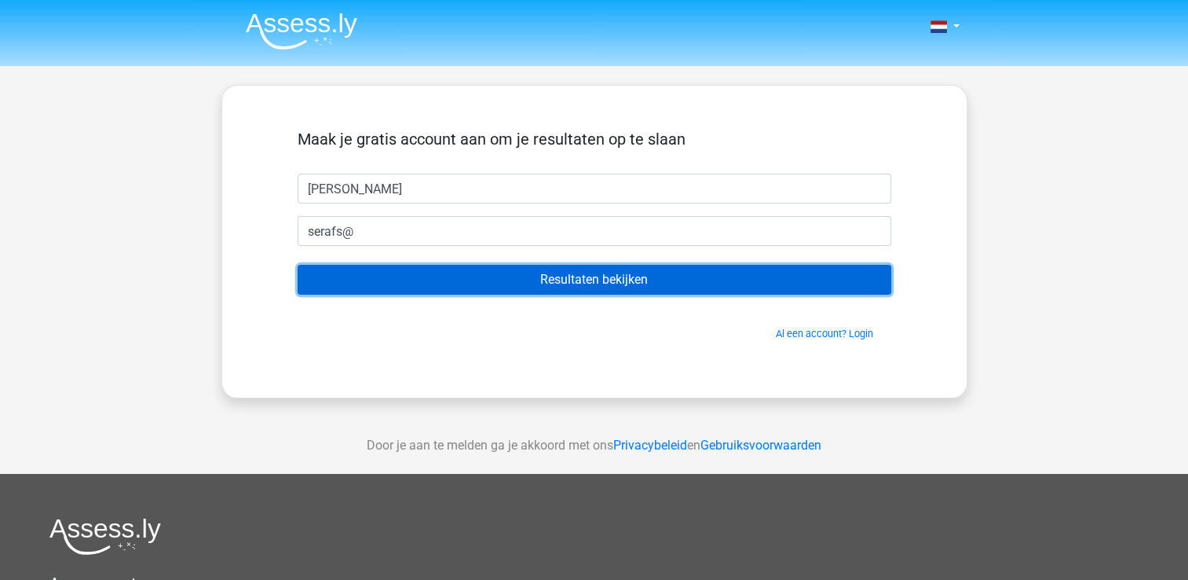
click at [604, 278] on input "Resultaten bekijken" at bounding box center [595, 280] width 594 height 30
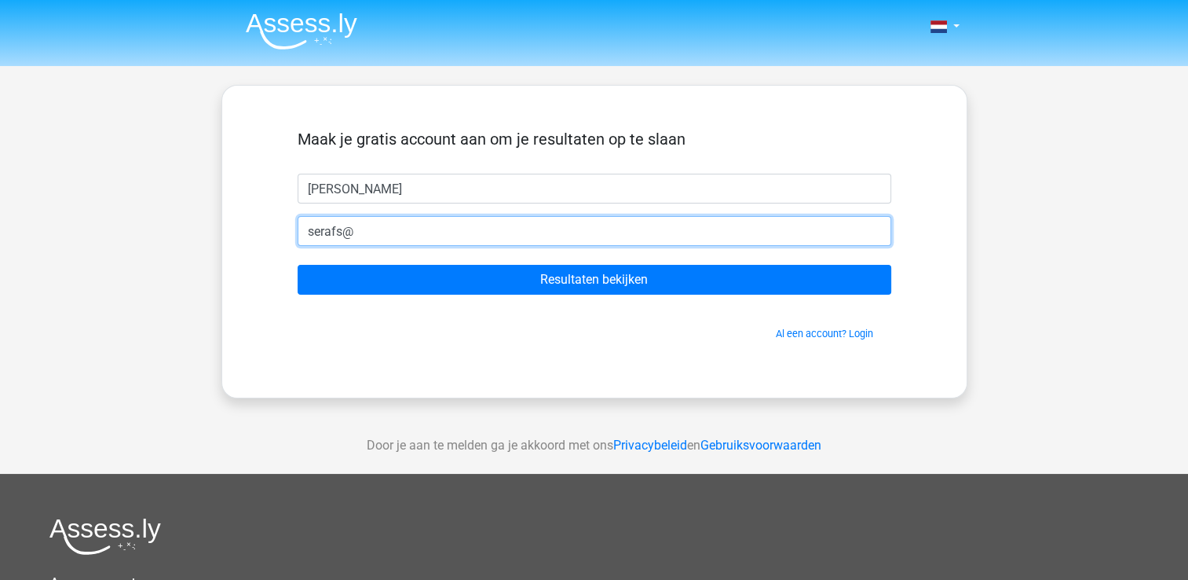
click at [499, 239] on input "serafs@" at bounding box center [595, 231] width 594 height 30
click at [517, 232] on input "serafs@" at bounding box center [595, 231] width 594 height 30
type input "[EMAIL_ADDRESS][DOMAIN_NAME]"
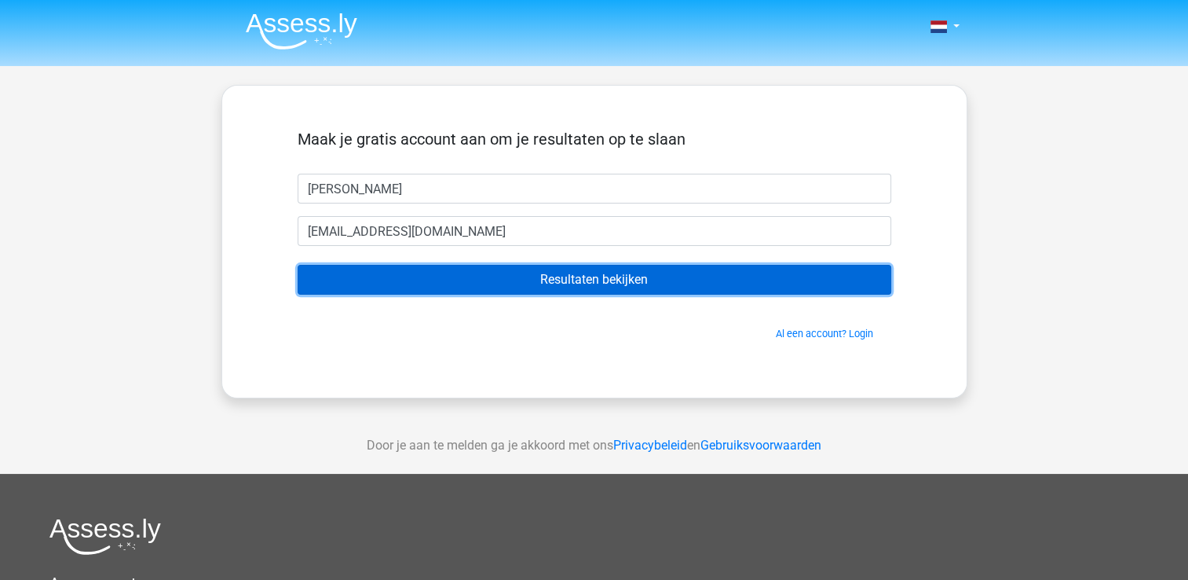
click at [613, 280] on input "Resultaten bekijken" at bounding box center [595, 280] width 594 height 30
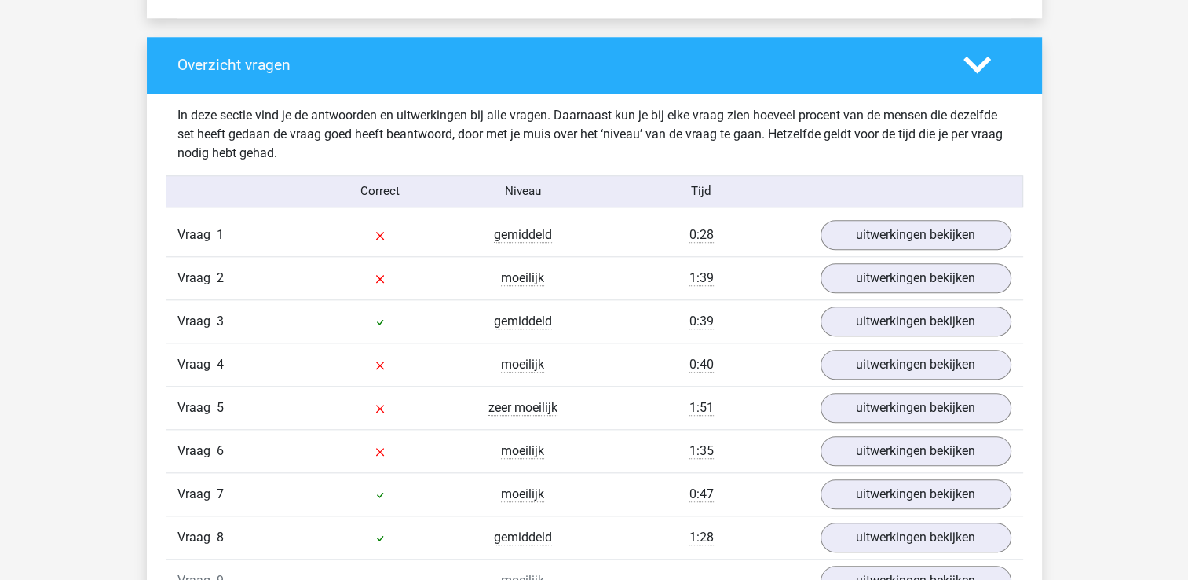
scroll to position [1492, 0]
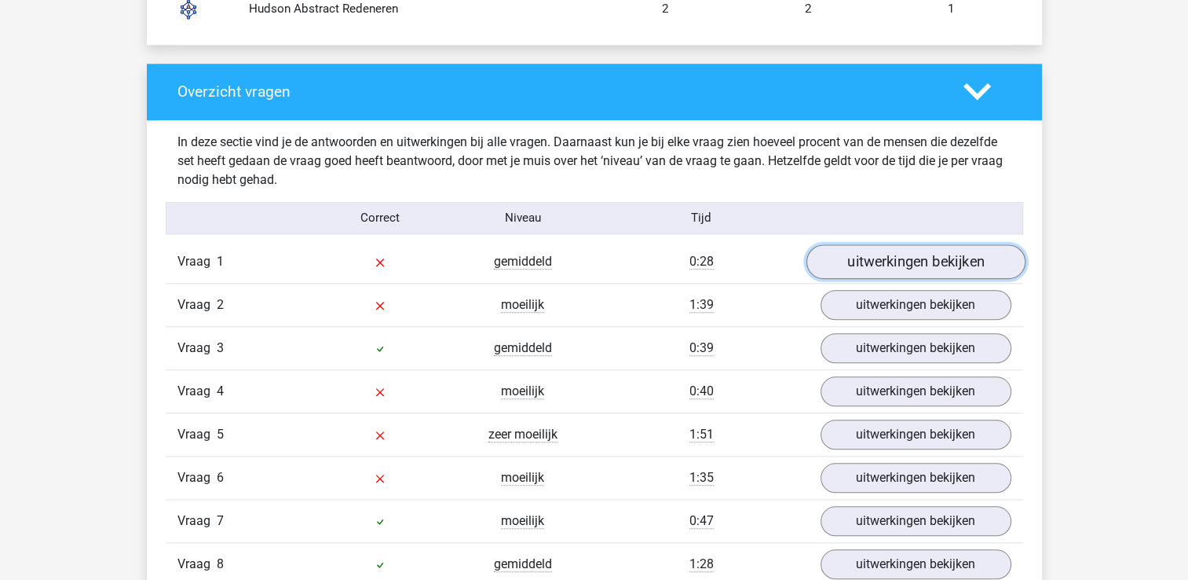
click at [927, 258] on link "uitwerkingen bekijken" at bounding box center [915, 261] width 219 height 35
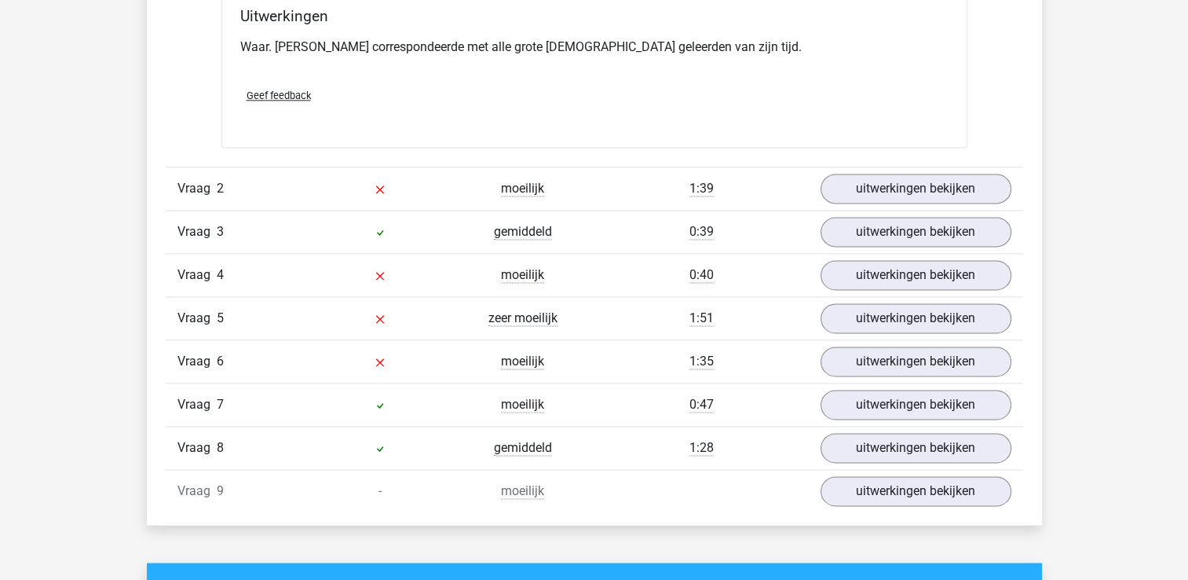
scroll to position [2168, 0]
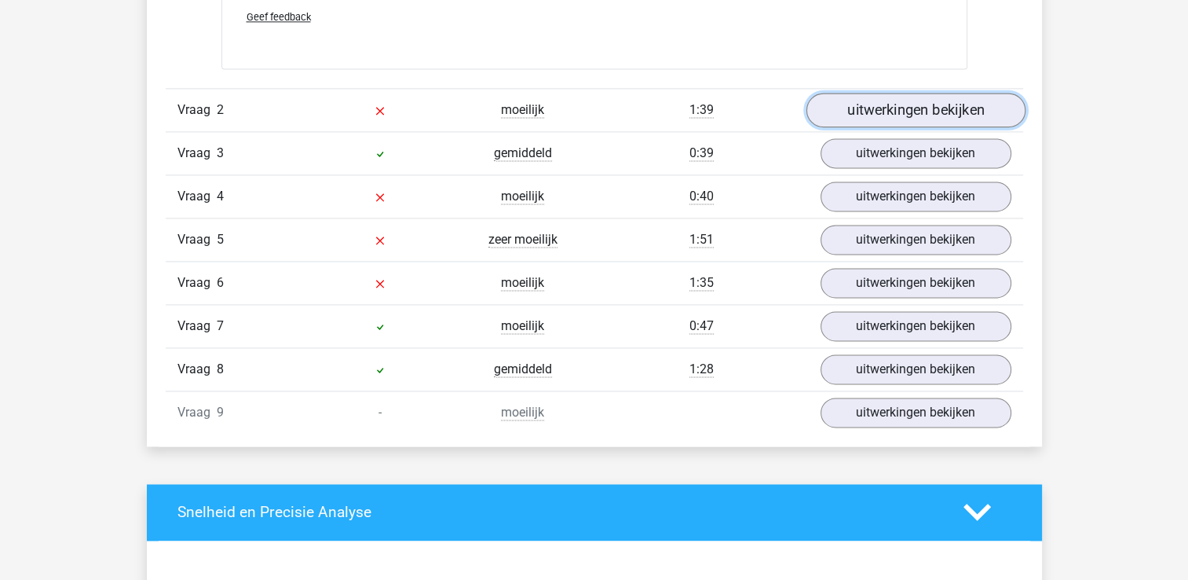
click at [902, 112] on link "uitwerkingen bekijken" at bounding box center [915, 110] width 219 height 35
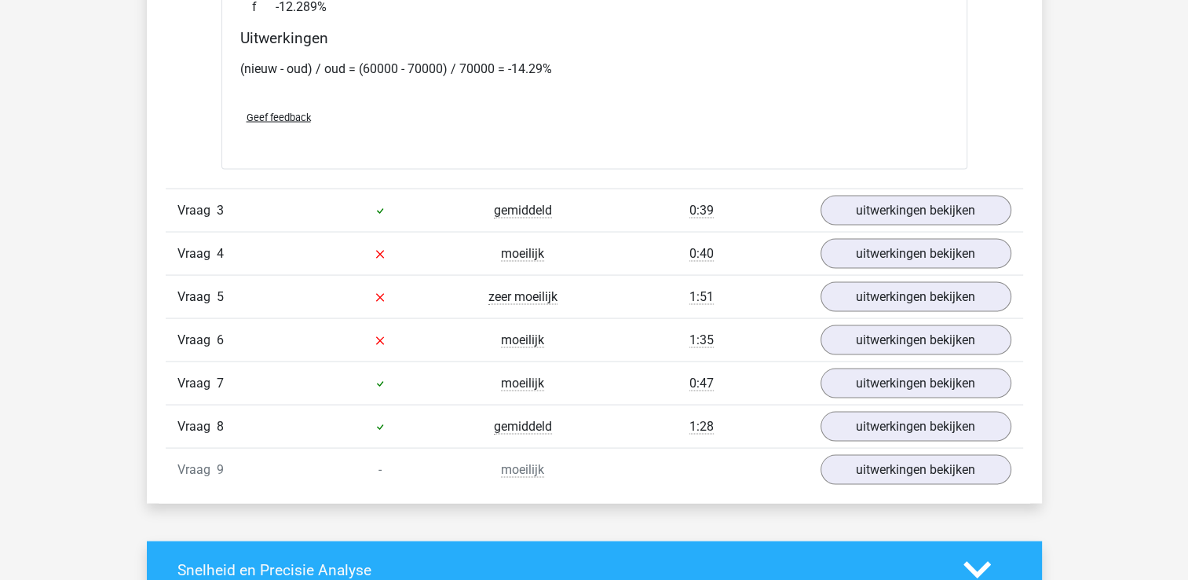
scroll to position [2992, 0]
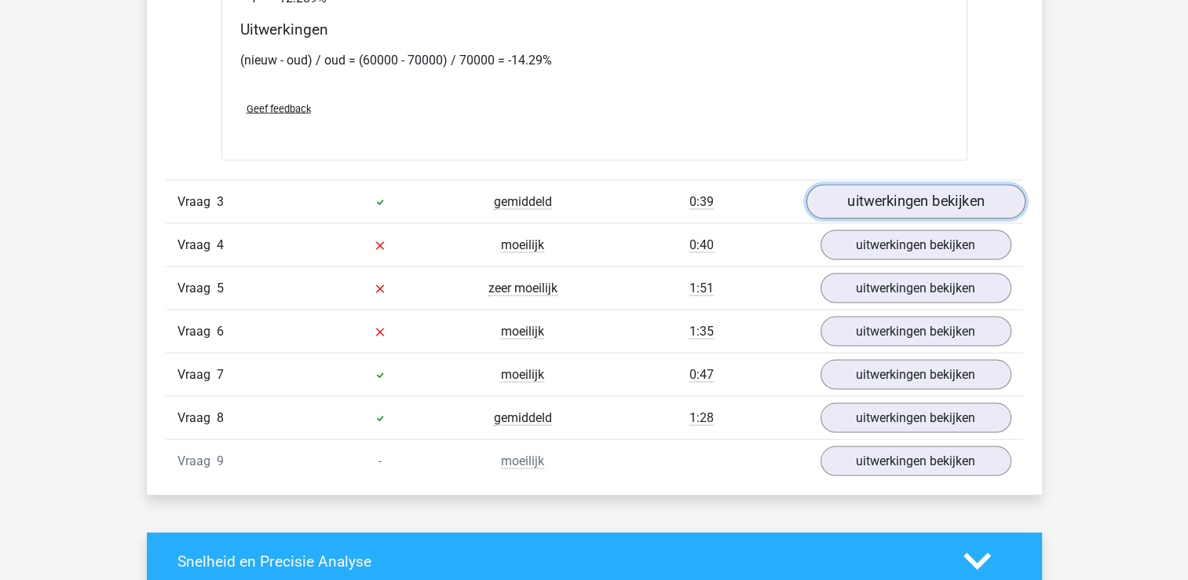
click at [923, 202] on link "uitwerkingen bekijken" at bounding box center [915, 202] width 219 height 35
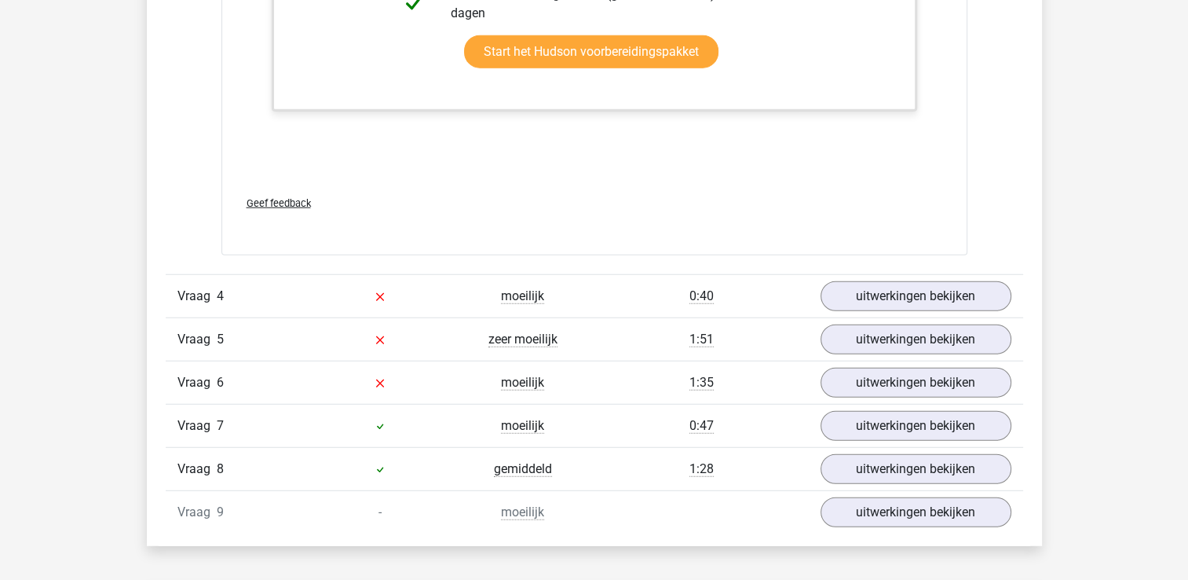
scroll to position [4170, 0]
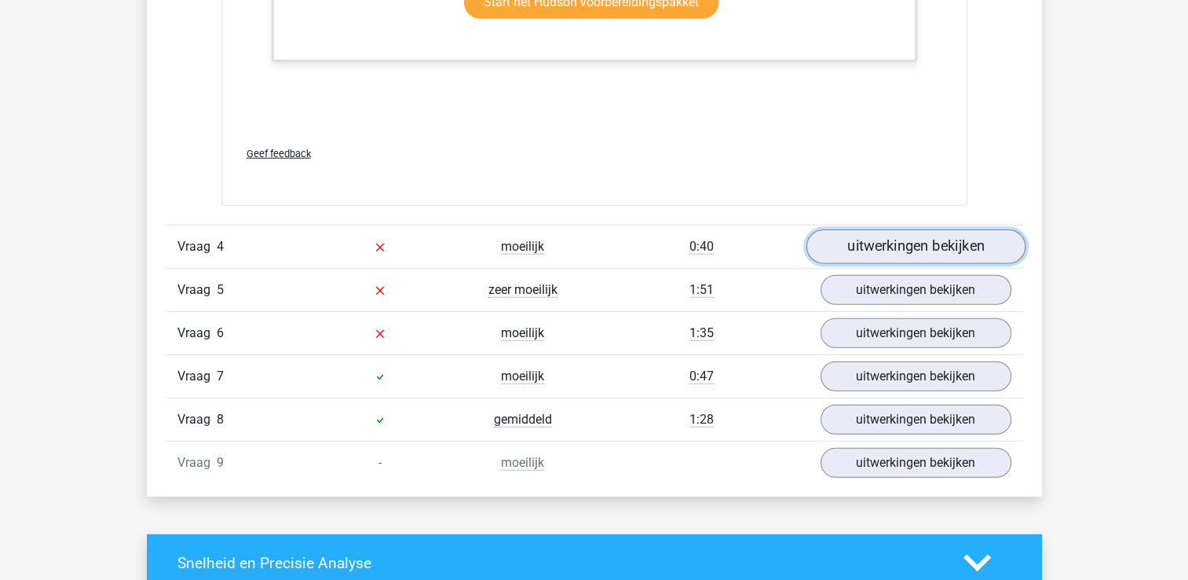
click at [949, 247] on link "uitwerkingen bekijken" at bounding box center [915, 247] width 219 height 35
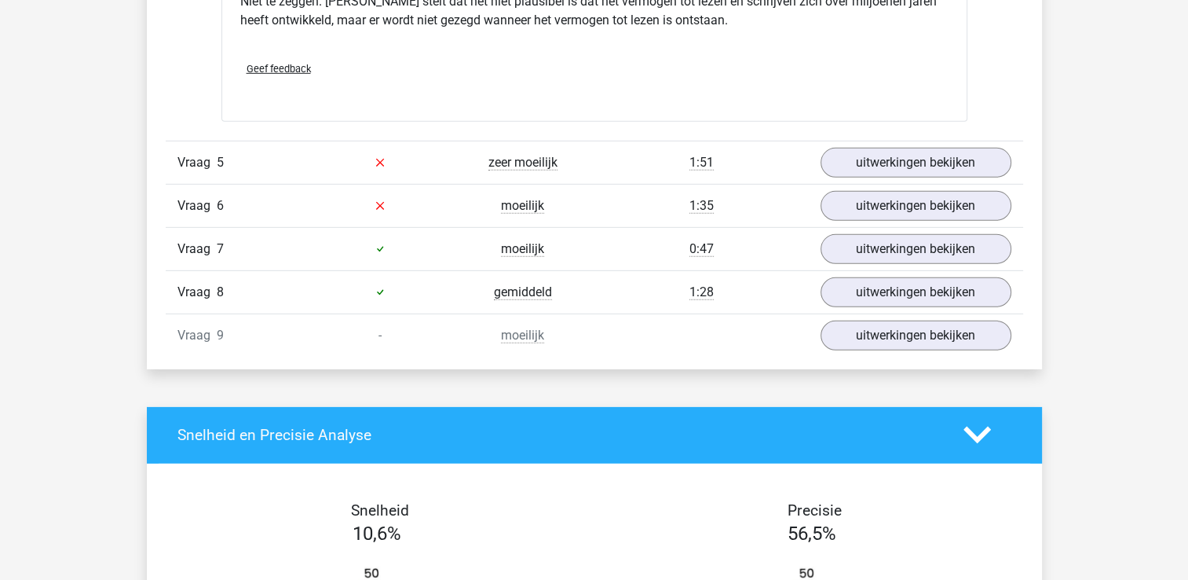
scroll to position [4798, 0]
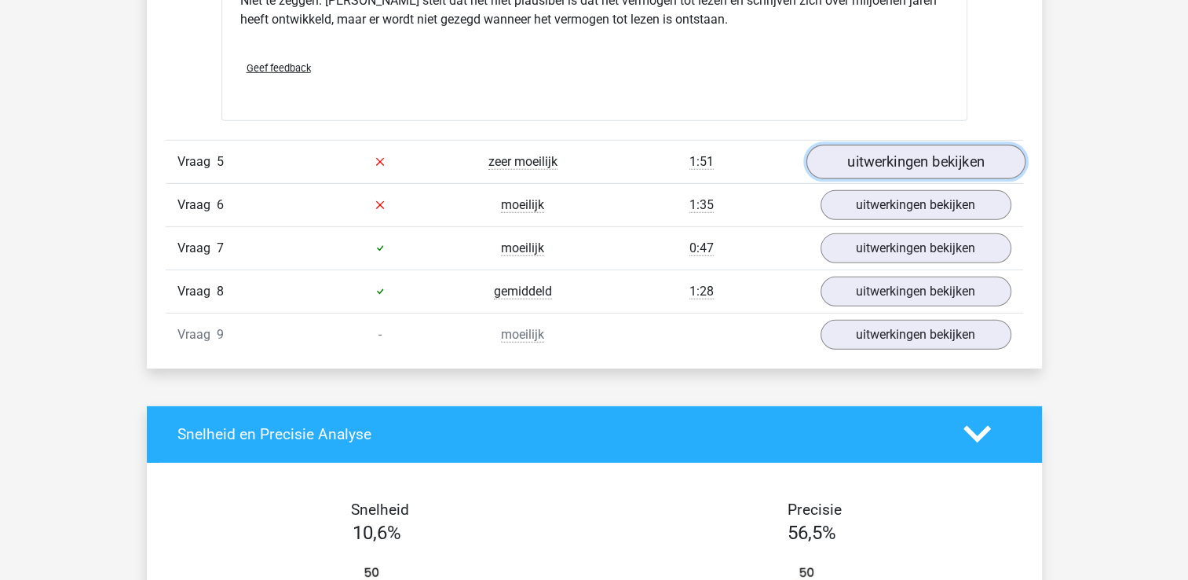
click at [952, 159] on link "uitwerkingen bekijken" at bounding box center [915, 162] width 219 height 35
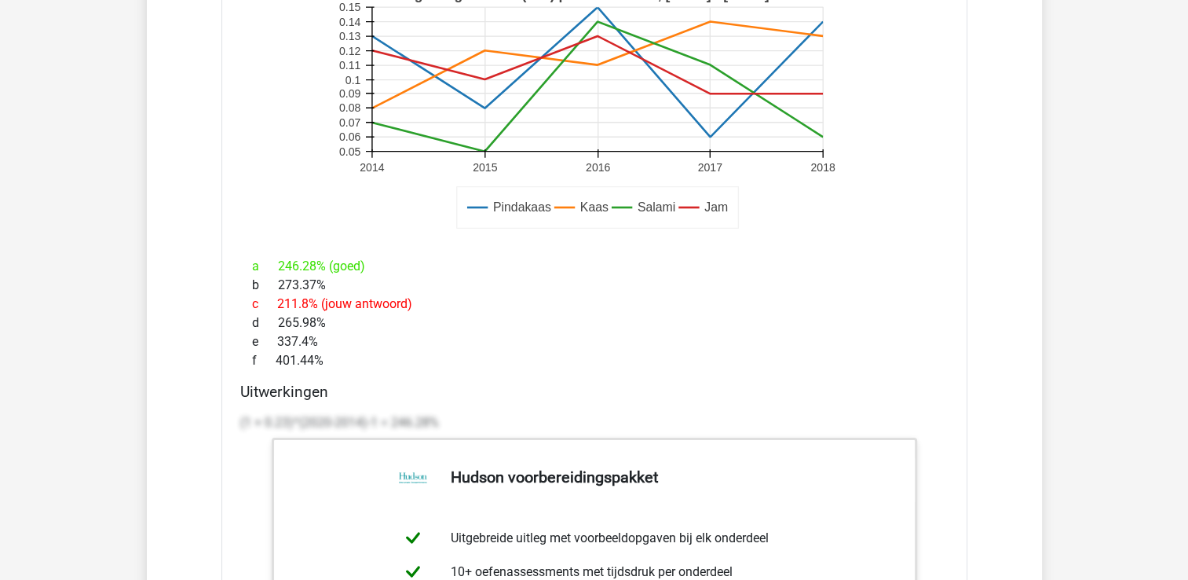
scroll to position [5353, 0]
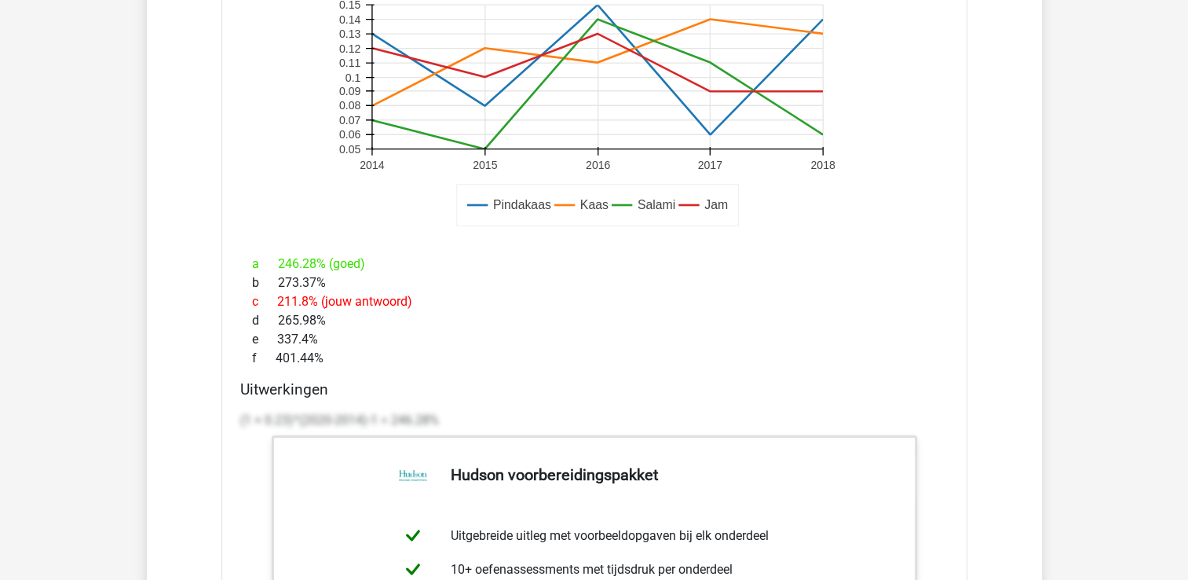
click at [364, 416] on p "(1 + 0.23)^(2020-2014)-1 = 246.28%" at bounding box center [594, 420] width 708 height 19
drag, startPoint x: 438, startPoint y: 408, endPoint x: 423, endPoint y: 408, distance: 15.7
click at [423, 411] on p "(1 + 0.23)^(2020-2014)-1 = 246.28%" at bounding box center [594, 420] width 708 height 19
drag, startPoint x: 423, startPoint y: 408, endPoint x: 289, endPoint y: 412, distance: 133.6
click at [289, 412] on p "(1 + 0.23)^(2020-2014)-1 = 246.28%" at bounding box center [594, 420] width 708 height 19
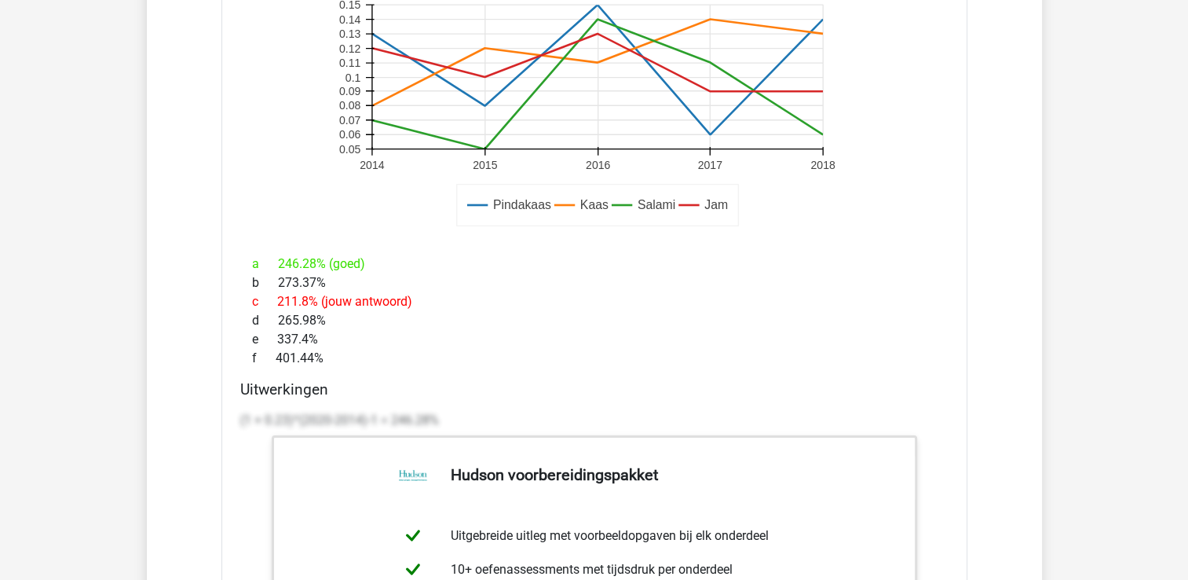
click at [634, 317] on div "d 265.98%" at bounding box center [594, 320] width 708 height 19
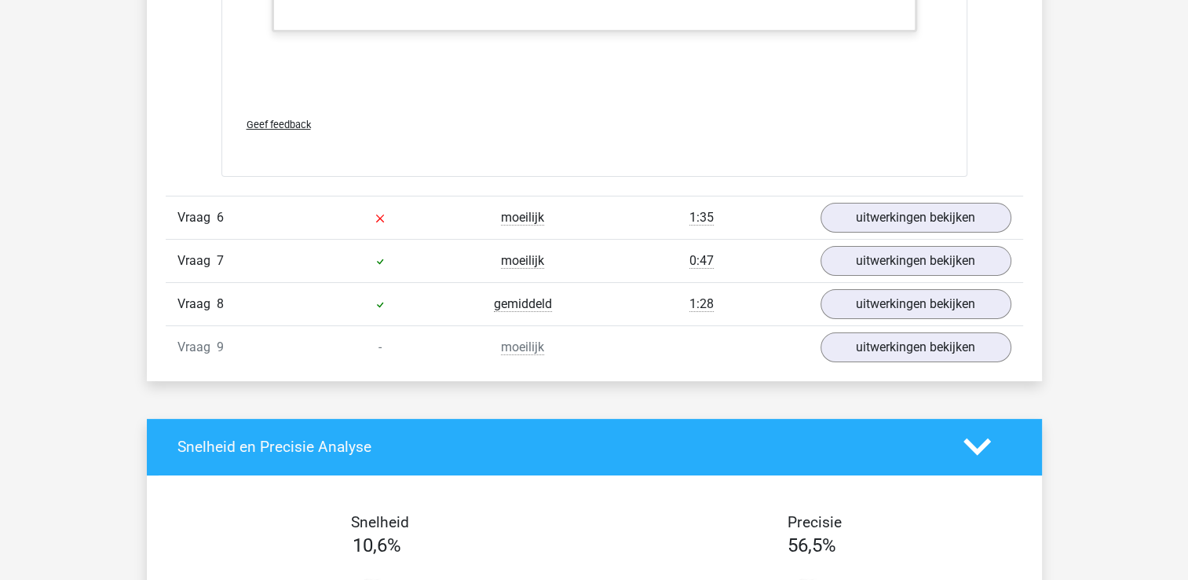
scroll to position [6138, 0]
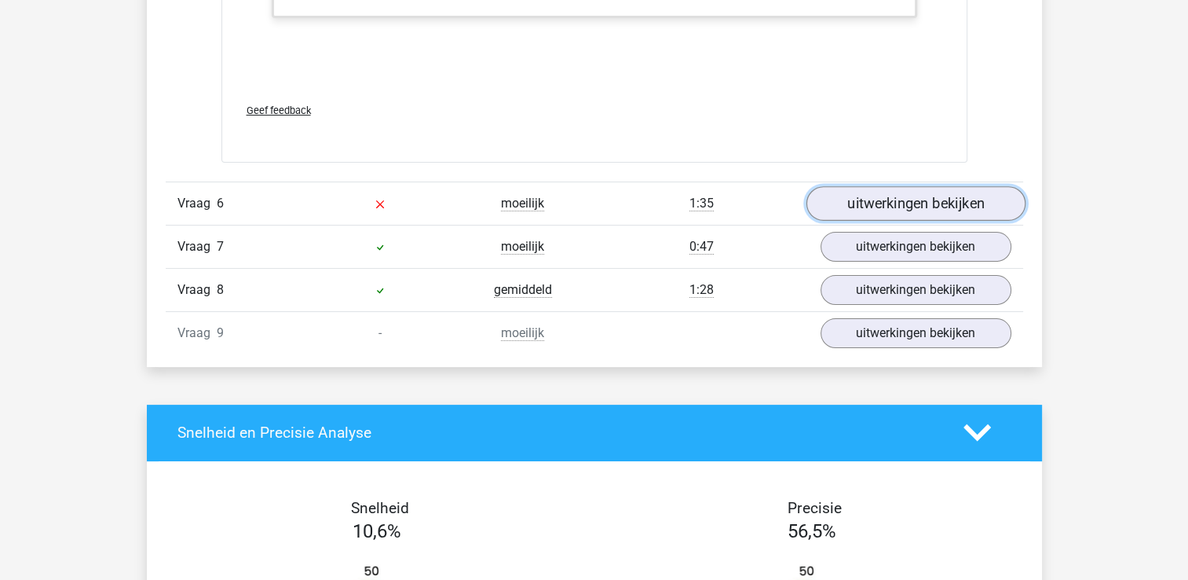
click at [920, 196] on link "uitwerkingen bekijken" at bounding box center [915, 203] width 219 height 35
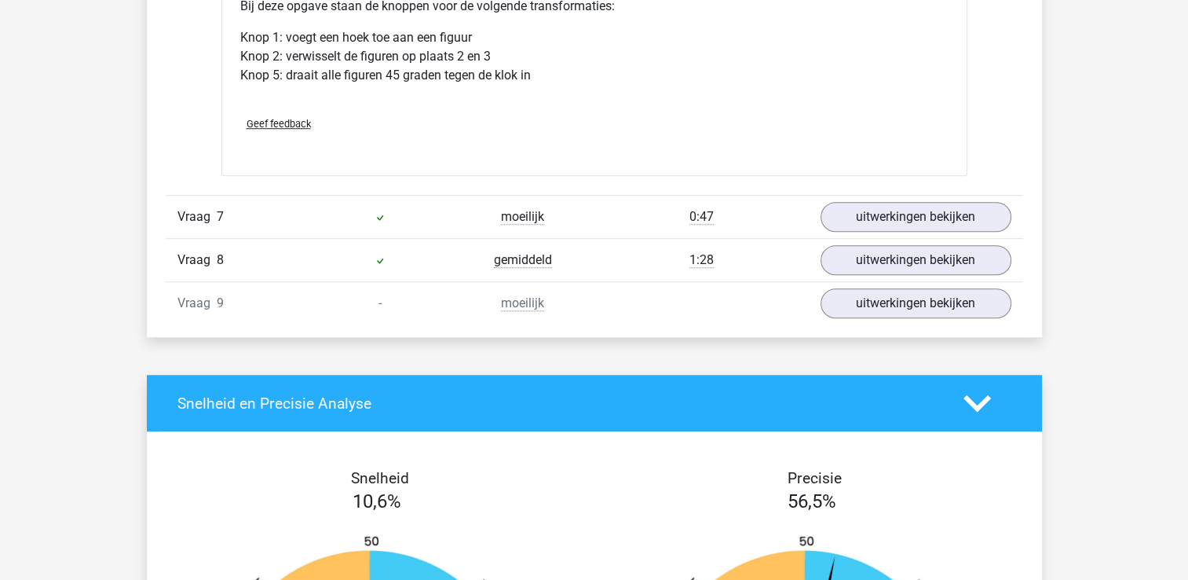
scroll to position [7081, 0]
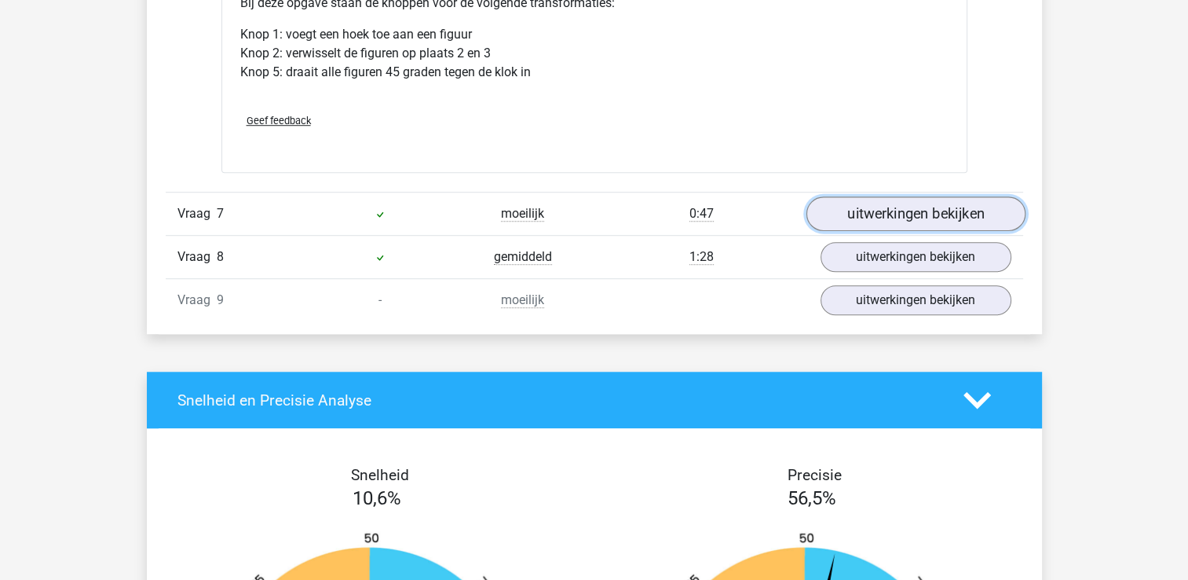
click at [958, 214] on link "uitwerkingen bekijken" at bounding box center [915, 213] width 219 height 35
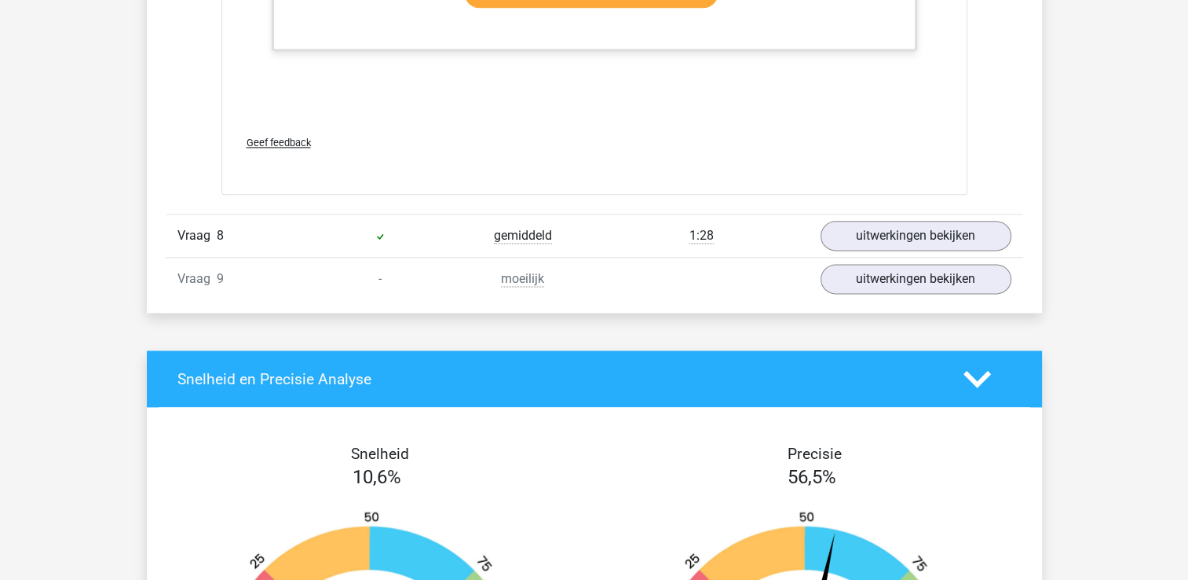
scroll to position [7944, 0]
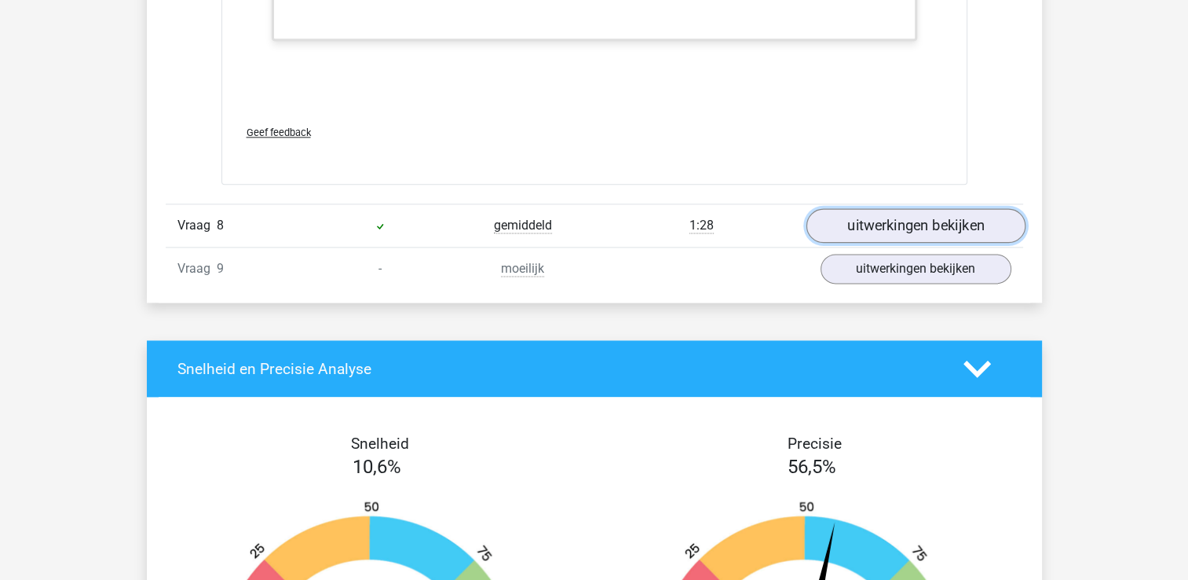
click at [959, 214] on link "uitwerkingen bekijken" at bounding box center [915, 225] width 219 height 35
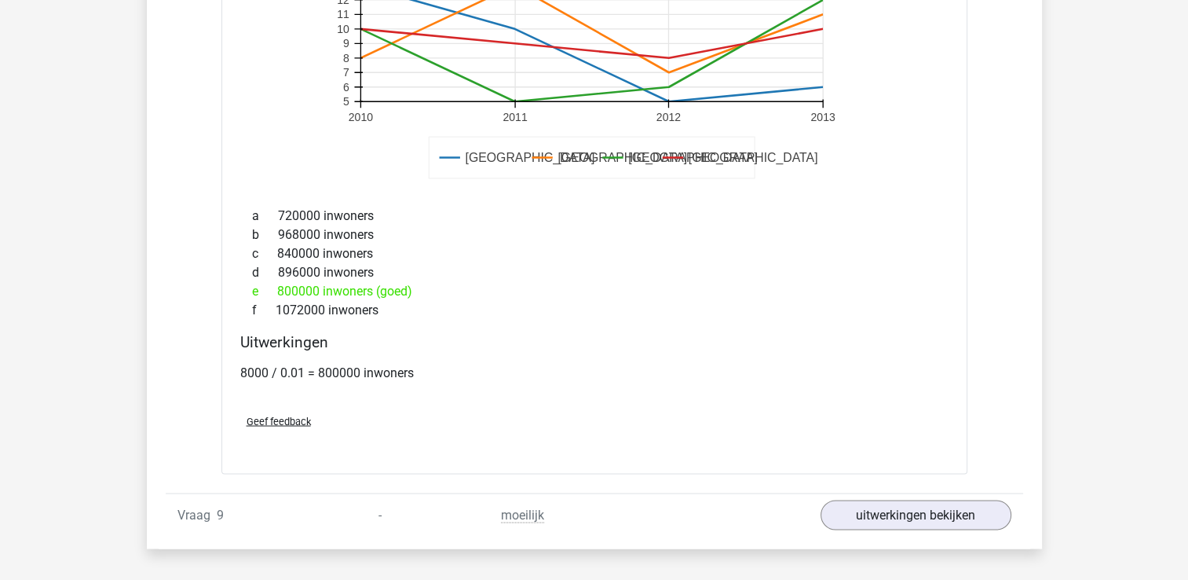
scroll to position [8651, 0]
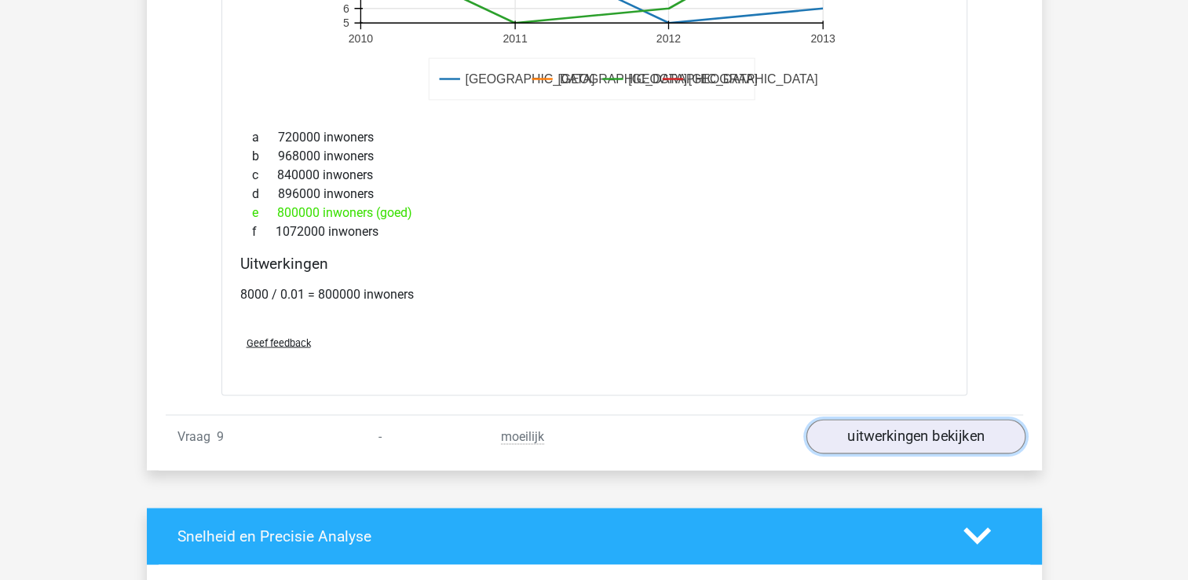
click at [968, 424] on link "uitwerkingen bekijken" at bounding box center [915, 436] width 219 height 35
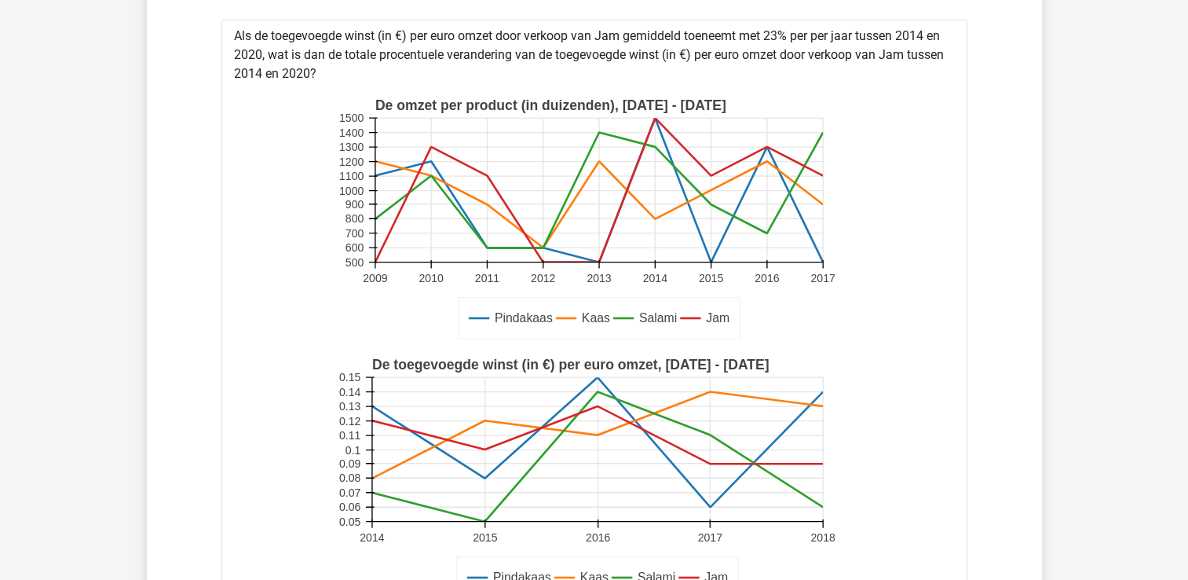
scroll to position [4988, 0]
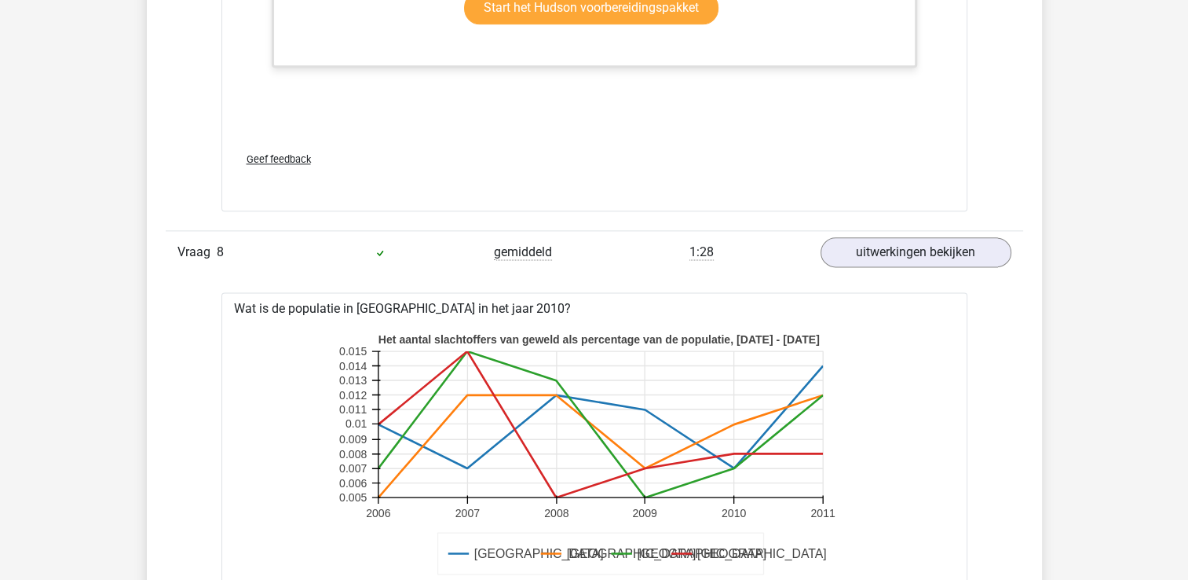
scroll to position [8050, 0]
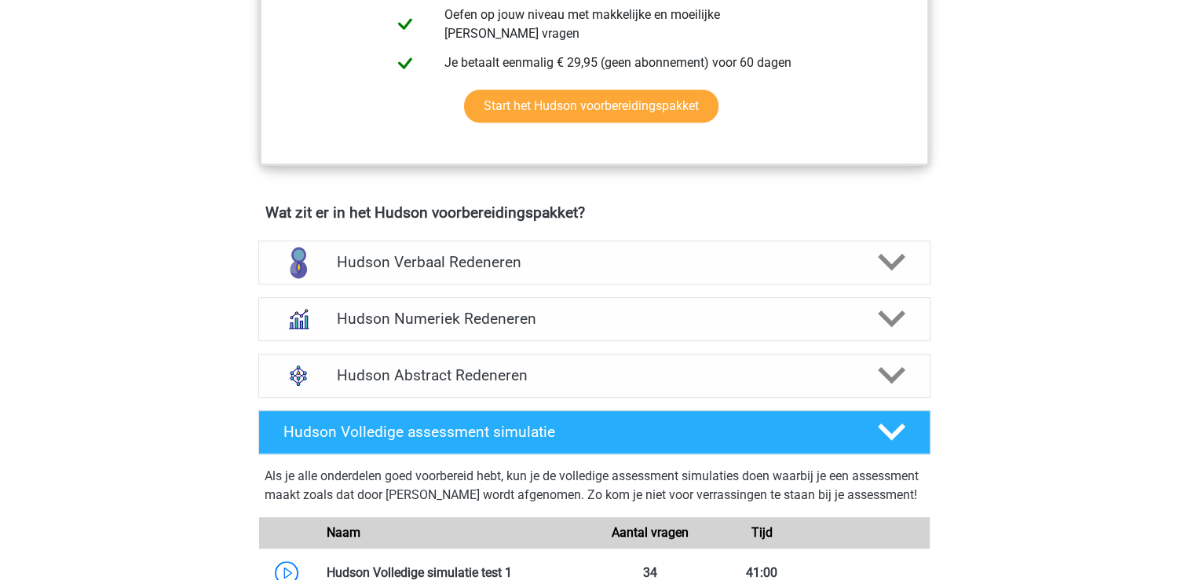
scroll to position [1099, 0]
